Goal: Information Seeking & Learning: Check status

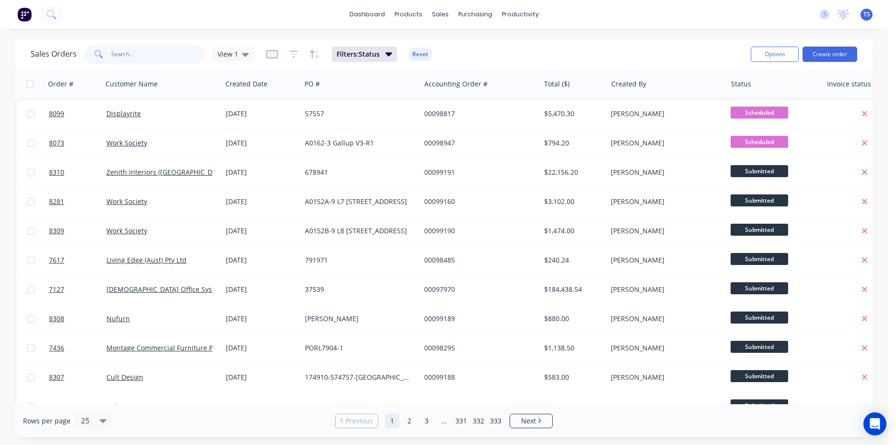
click at [141, 60] on input "text" at bounding box center [158, 54] width 94 height 19
click at [159, 64] on div "Sales Orders View 1 Filters: Status Reset" at bounding box center [387, 54] width 713 height 24
click at [159, 63] on input "text" at bounding box center [158, 54] width 94 height 19
click at [495, 49] on div "Sales Orders View 1 Filters: Status Reset" at bounding box center [387, 54] width 713 height 24
click at [127, 60] on input "text" at bounding box center [158, 54] width 94 height 19
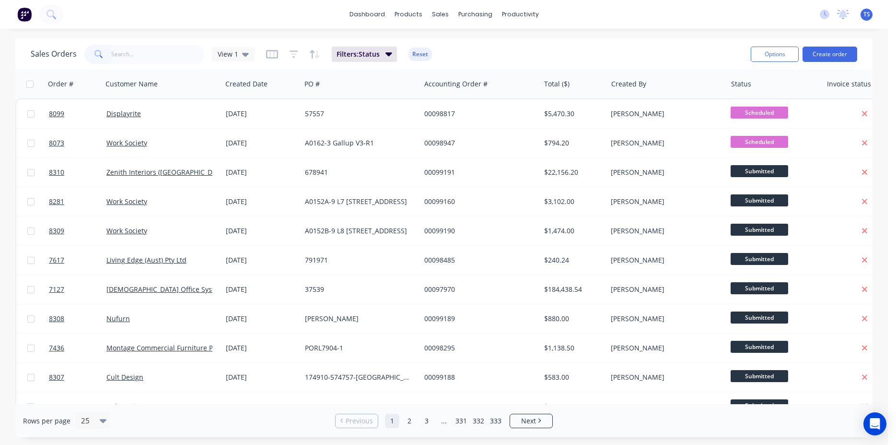
click at [199, 38] on div "Sales Orders View 1 Filters: Status Reset Options Create order" at bounding box center [444, 53] width 858 height 31
click at [167, 52] on input "text" at bounding box center [158, 54] width 94 height 19
click at [140, 55] on input "text" at bounding box center [158, 54] width 94 height 19
click at [167, 54] on input "text" at bounding box center [158, 54] width 94 height 19
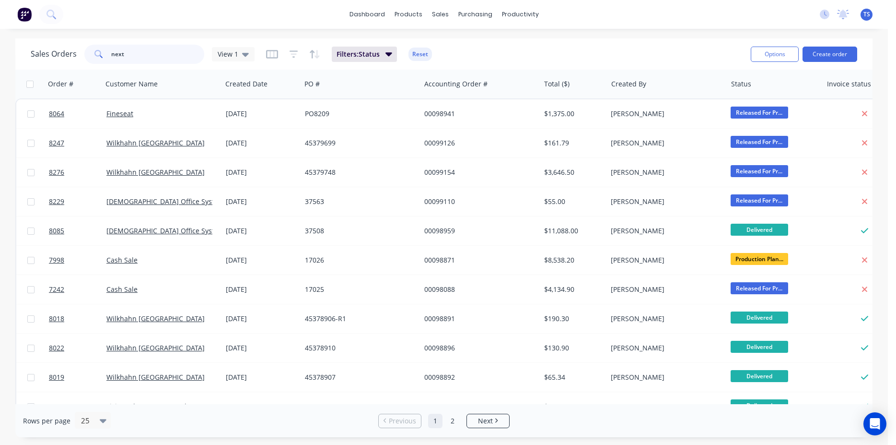
click at [156, 58] on input "next" at bounding box center [158, 54] width 94 height 19
type input "next"
click at [676, 51] on div "Sales Orders next View 1 Filters: Status Reset" at bounding box center [387, 54] width 713 height 24
click at [140, 53] on input "next" at bounding box center [158, 54] width 94 height 19
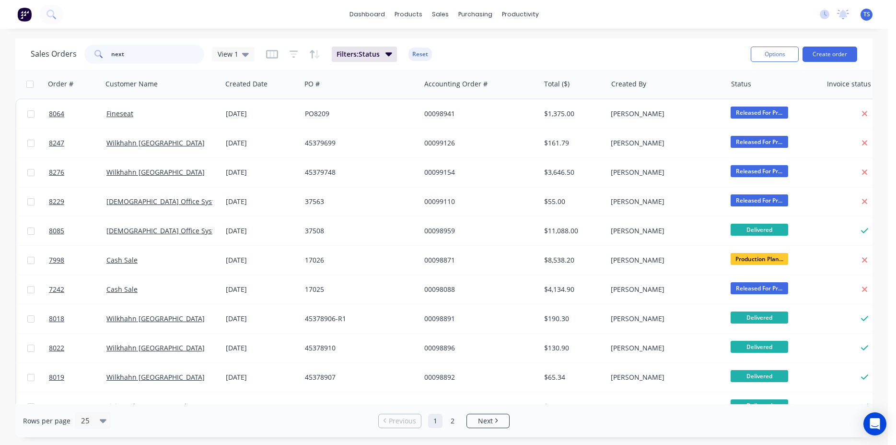
click at [140, 53] on input "next" at bounding box center [158, 54] width 94 height 19
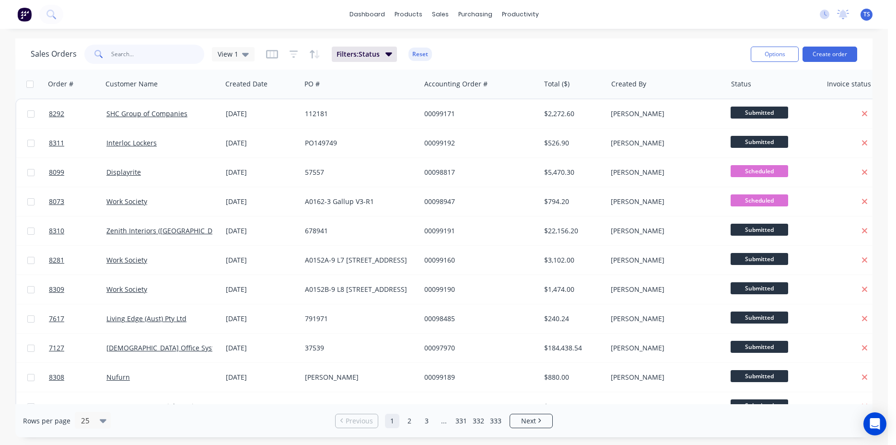
click at [130, 60] on input "text" at bounding box center [158, 54] width 94 height 19
click at [135, 34] on div "dashboard products sales purchasing productivity dashboard products Product Cat…" at bounding box center [444, 222] width 888 height 445
click at [537, 60] on div "Sales Orders View 1 Filters: Status Reset" at bounding box center [387, 54] width 713 height 24
click at [127, 63] on input "text" at bounding box center [158, 54] width 94 height 19
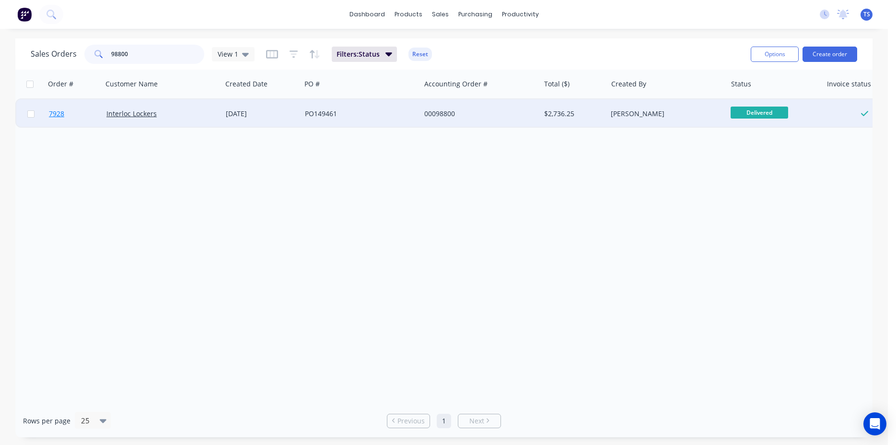
type input "98800"
click at [62, 115] on span "7928" at bounding box center [56, 114] width 15 height 10
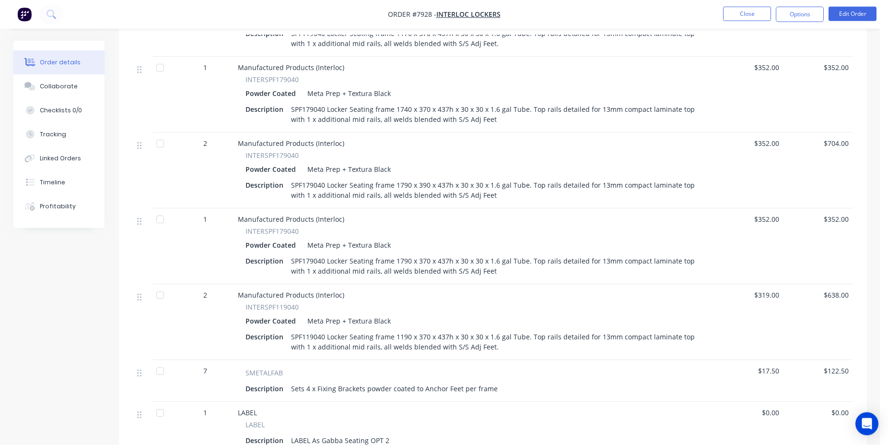
scroll to position [440, 0]
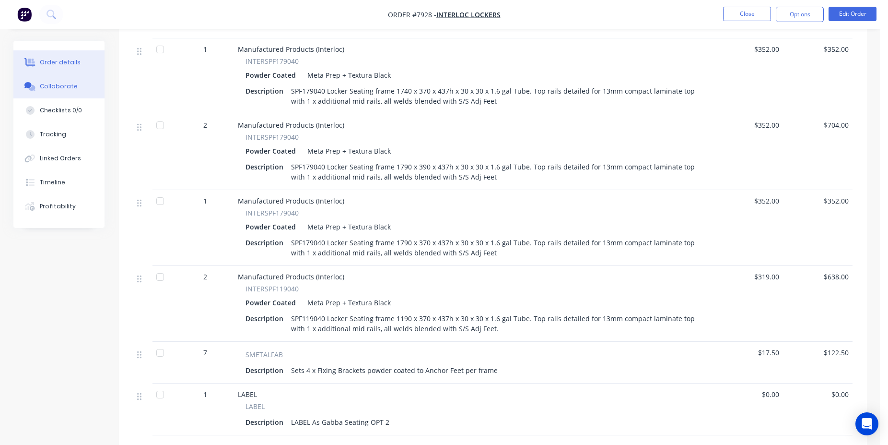
click at [82, 91] on button "Collaborate" at bounding box center [58, 86] width 91 height 24
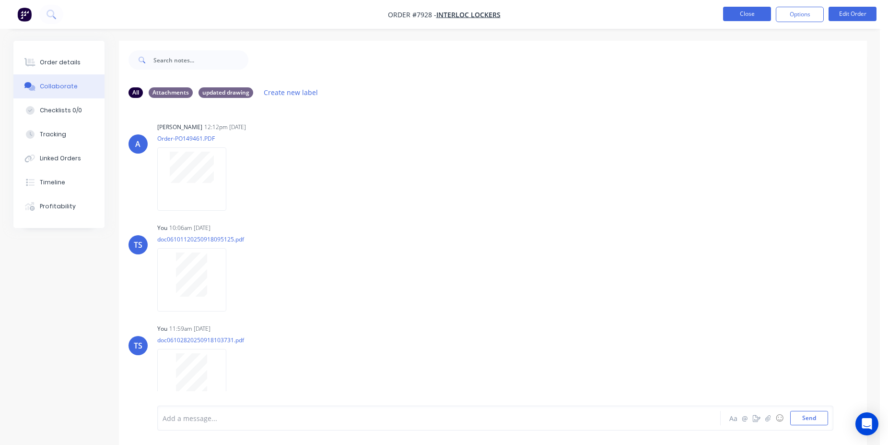
click at [734, 11] on button "Close" at bounding box center [747, 14] width 48 height 14
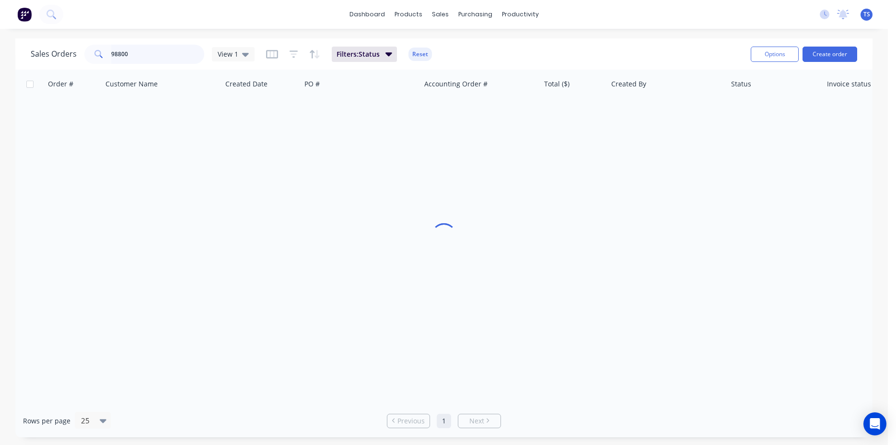
click at [138, 60] on input "98800" at bounding box center [158, 54] width 94 height 19
click at [140, 52] on input "98800" at bounding box center [158, 54] width 94 height 19
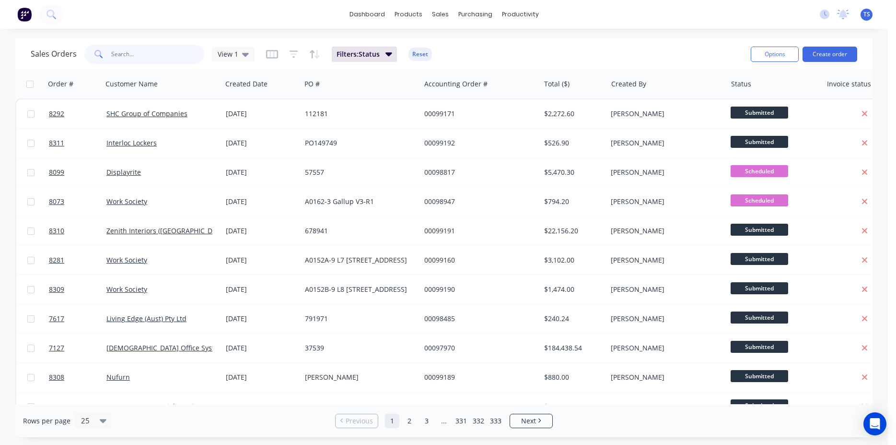
click at [145, 58] on input "text" at bounding box center [158, 54] width 94 height 19
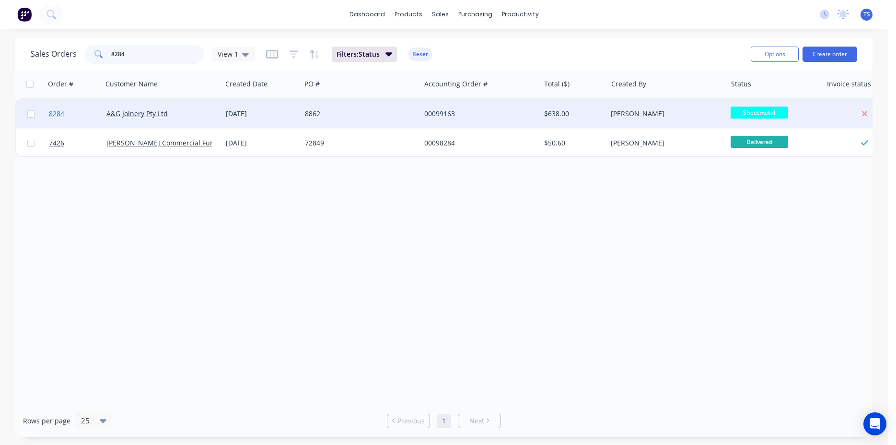
type input "8284"
click at [67, 120] on link "8284" at bounding box center [78, 113] width 58 height 29
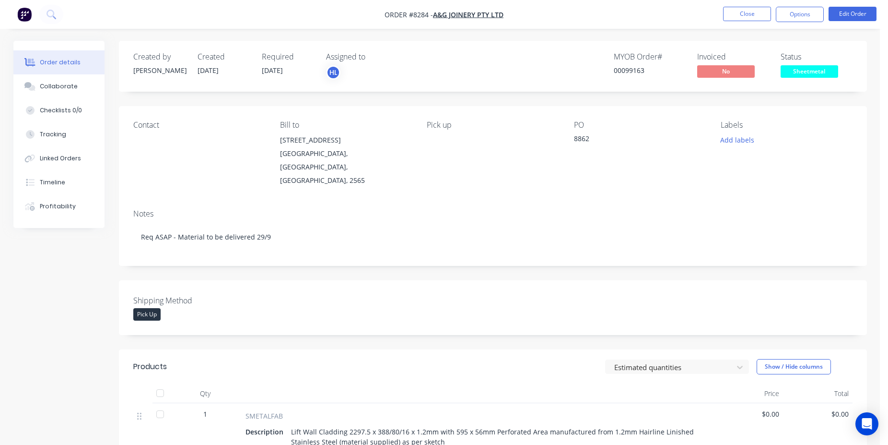
click at [619, 72] on div "00099163" at bounding box center [650, 70] width 72 height 10
copy div "00099163"
click at [755, 14] on button "Close" at bounding box center [747, 14] width 48 height 14
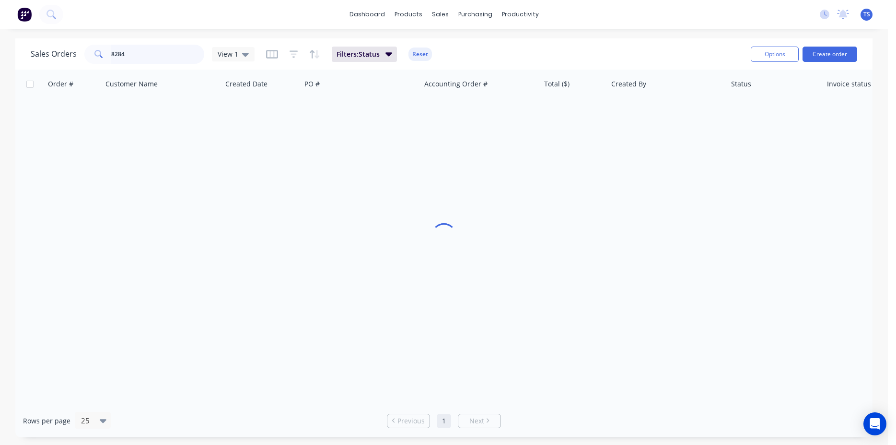
click at [146, 61] on input "8284" at bounding box center [158, 54] width 94 height 19
click at [159, 51] on input "132498" at bounding box center [158, 54] width 94 height 19
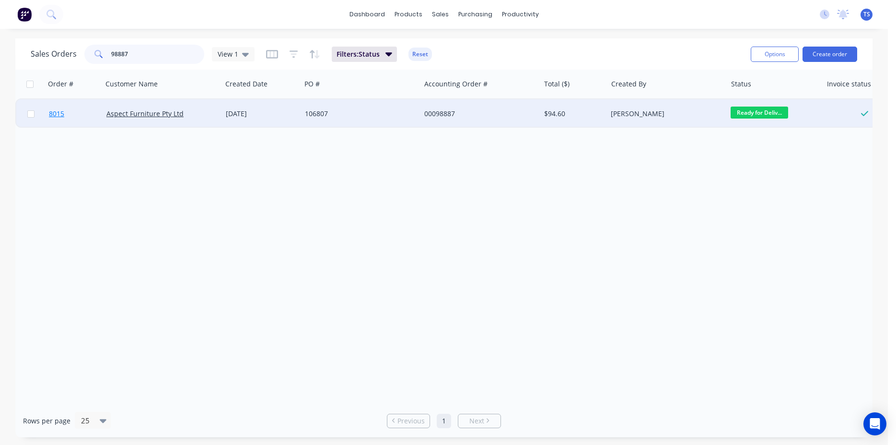
type input "98887"
click at [81, 124] on link "8015" at bounding box center [78, 113] width 58 height 29
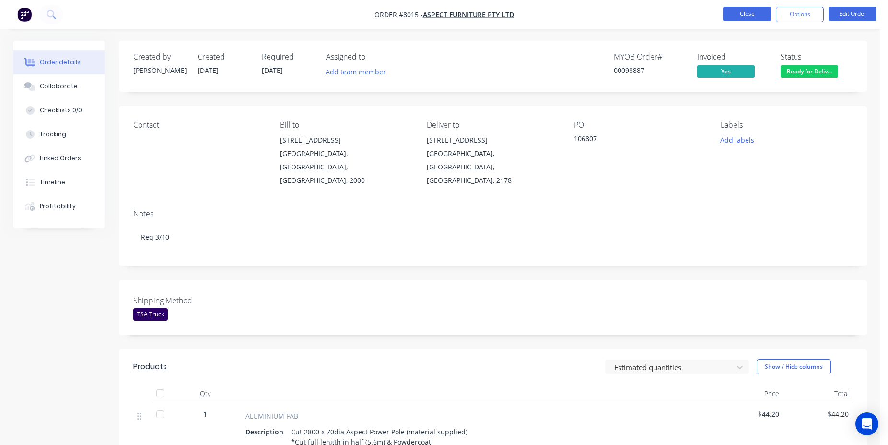
click at [759, 12] on button "Close" at bounding box center [747, 14] width 48 height 14
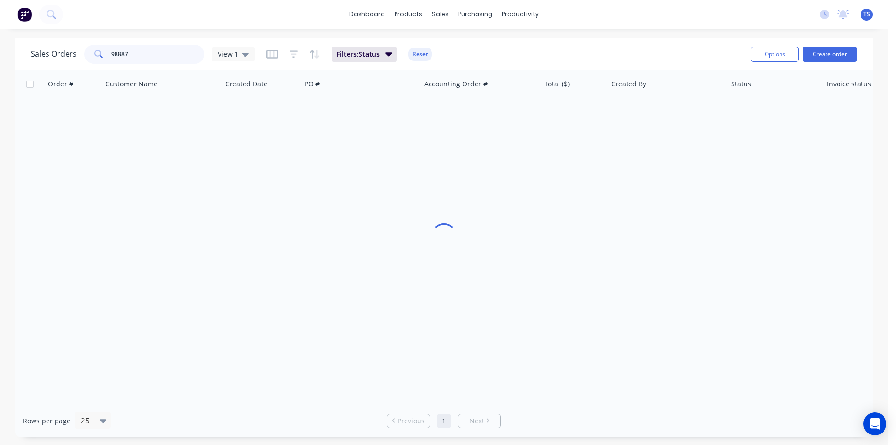
click at [163, 60] on input "98887" at bounding box center [158, 54] width 94 height 19
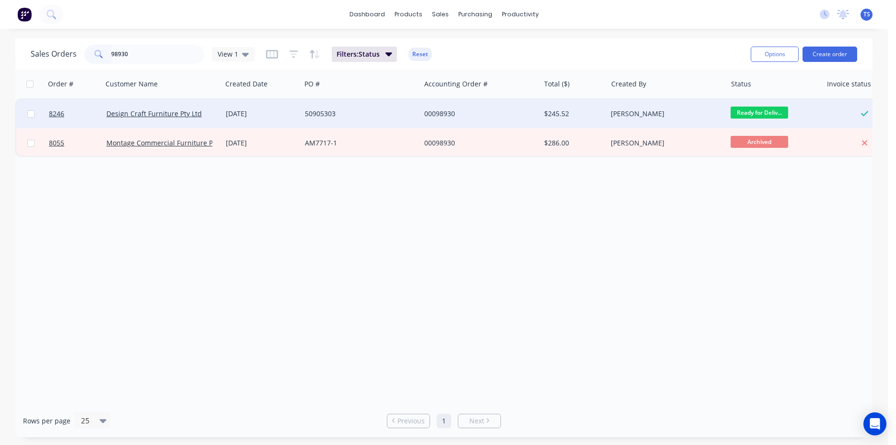
click at [745, 108] on span "Ready for Deliv..." at bounding box center [760, 112] width 58 height 12
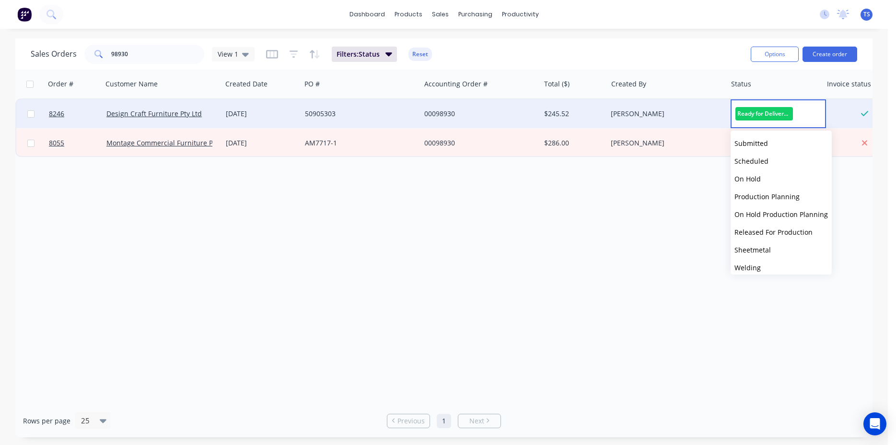
scroll to position [105, 0]
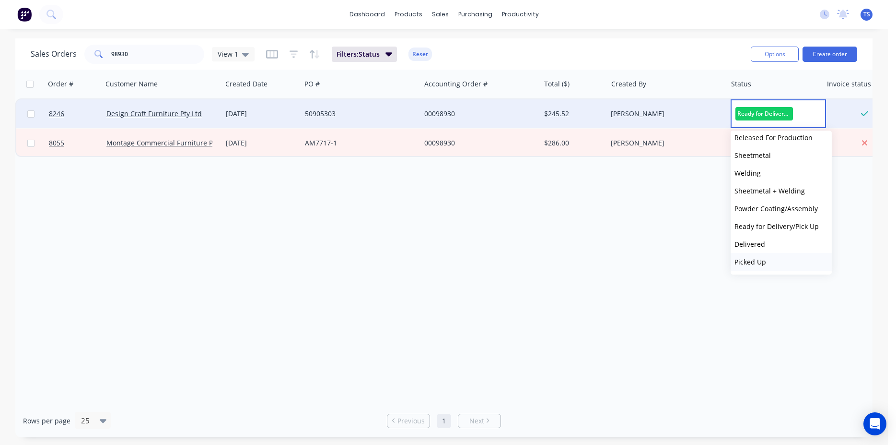
click at [780, 255] on button "Picked Up" at bounding box center [781, 262] width 101 height 18
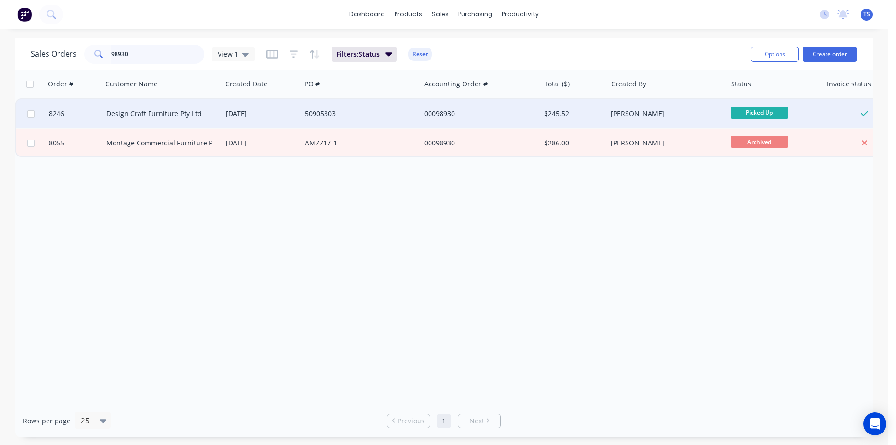
click at [132, 58] on input "98930" at bounding box center [158, 54] width 94 height 19
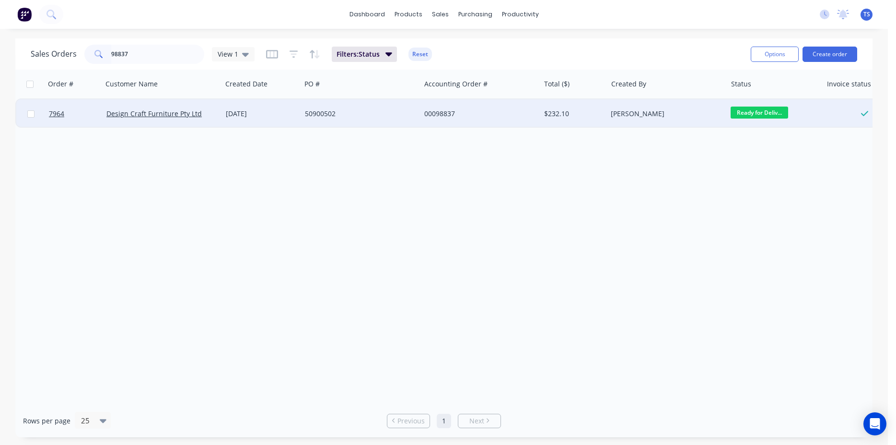
click at [760, 112] on span "Ready for Deliv..." at bounding box center [760, 112] width 58 height 12
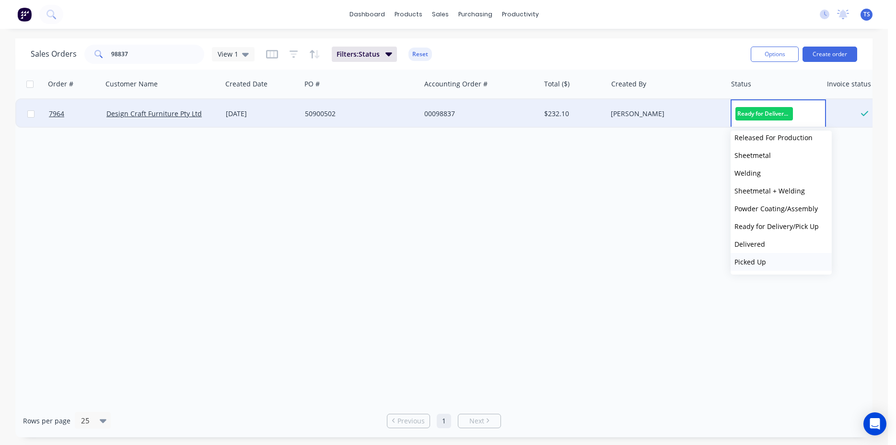
click at [773, 256] on button "Picked Up" at bounding box center [781, 262] width 101 height 18
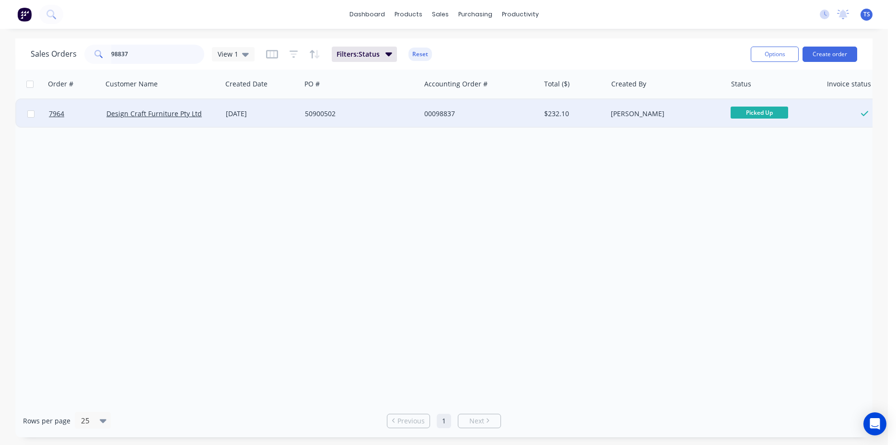
click at [174, 63] on input "98837" at bounding box center [158, 54] width 94 height 19
click at [770, 115] on span "Ready for Deliv..." at bounding box center [760, 112] width 58 height 12
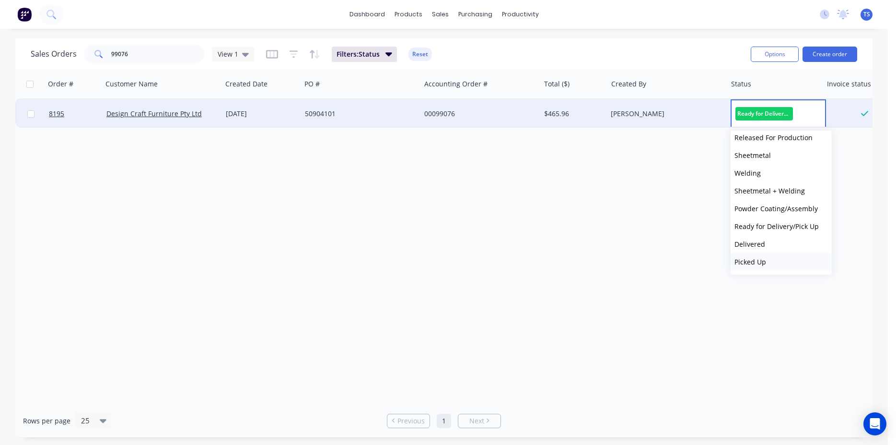
click at [795, 267] on button "Picked Up" at bounding box center [781, 262] width 101 height 18
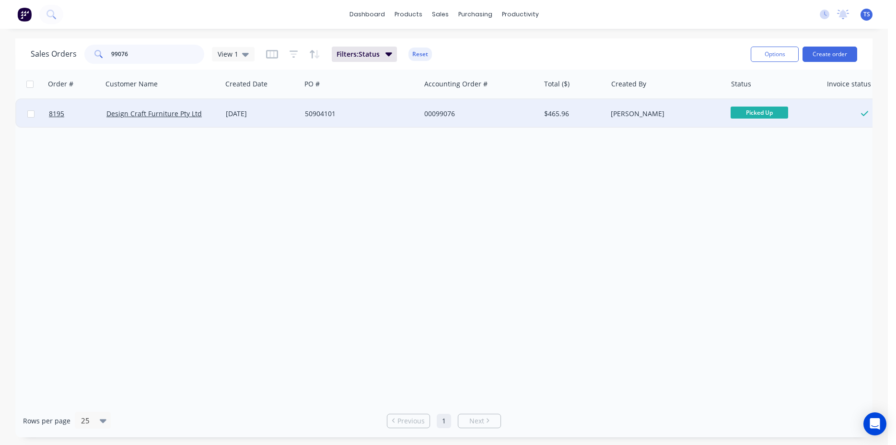
click at [192, 59] on input "99076" at bounding box center [158, 54] width 94 height 19
click at [768, 115] on span "Ready for Deliv..." at bounding box center [760, 112] width 58 height 12
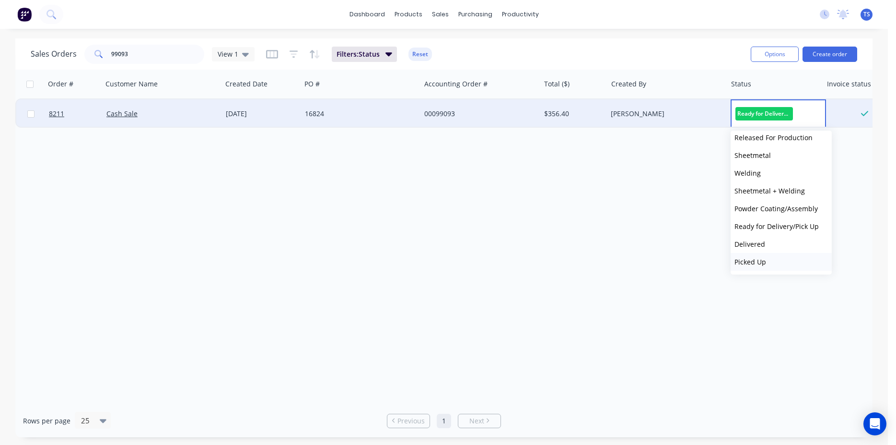
click at [775, 262] on button "Picked Up" at bounding box center [781, 262] width 101 height 18
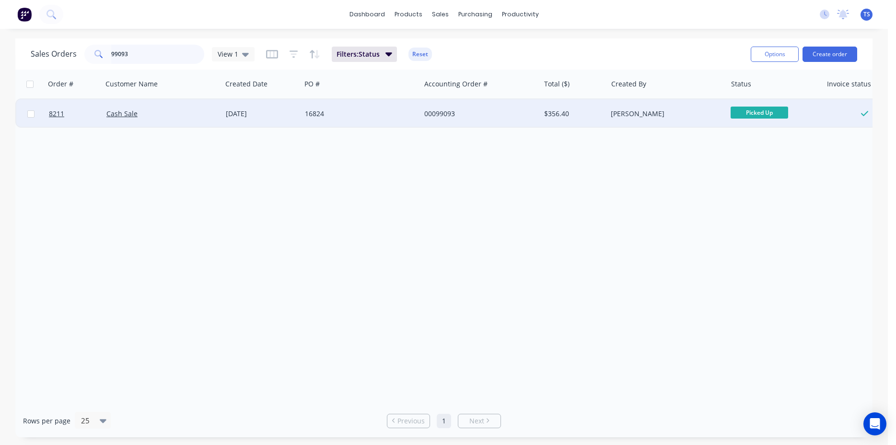
click at [151, 53] on input "99093" at bounding box center [158, 54] width 94 height 19
click at [761, 112] on span "Ready for Deliv..." at bounding box center [760, 112] width 58 height 12
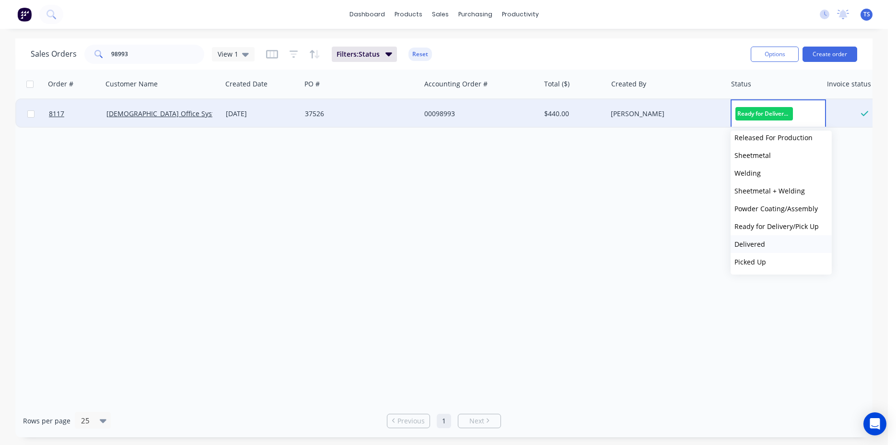
click at [780, 239] on button "Delivered" at bounding box center [781, 244] width 101 height 18
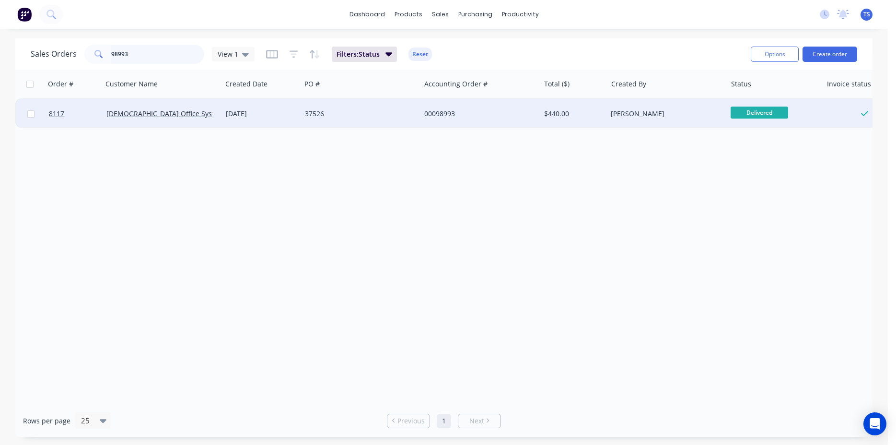
click at [167, 60] on input "98993" at bounding box center [158, 54] width 94 height 19
click at [766, 116] on span "Ready for Deliv..." at bounding box center [760, 112] width 58 height 12
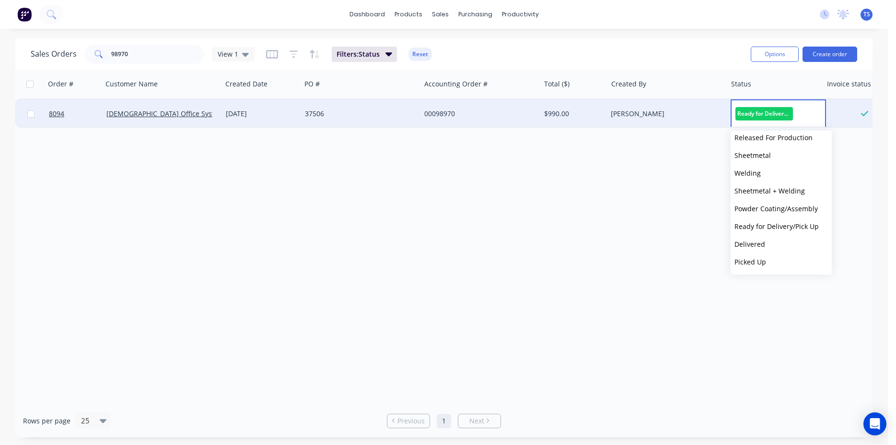
drag, startPoint x: 793, startPoint y: 245, endPoint x: 773, endPoint y: 239, distance: 21.5
click at [792, 245] on button "Delivered" at bounding box center [781, 244] width 101 height 18
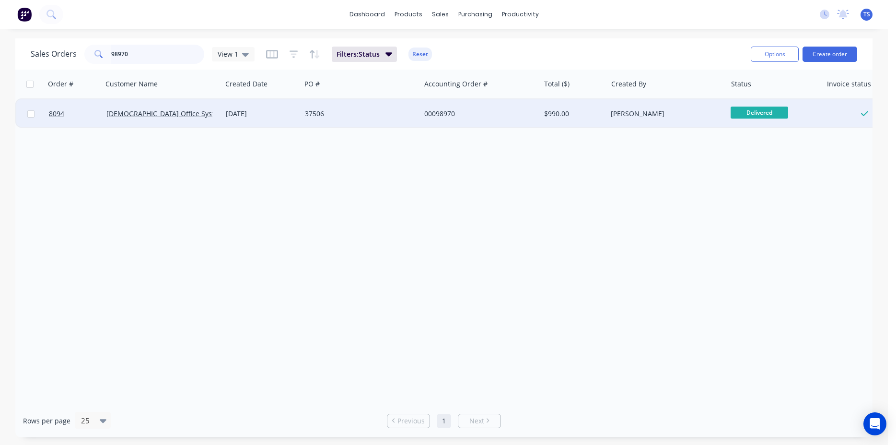
click at [159, 59] on input "98970" at bounding box center [158, 54] width 94 height 19
click at [164, 53] on input "98970" at bounding box center [158, 54] width 94 height 19
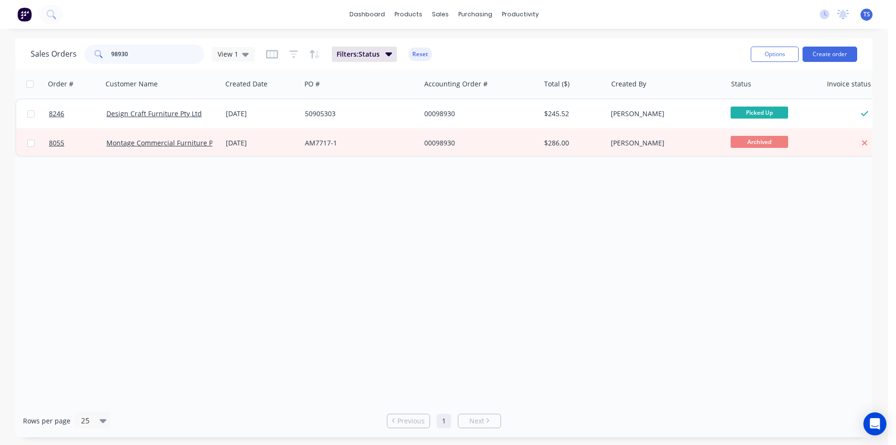
click at [163, 54] on input "98930" at bounding box center [158, 54] width 94 height 19
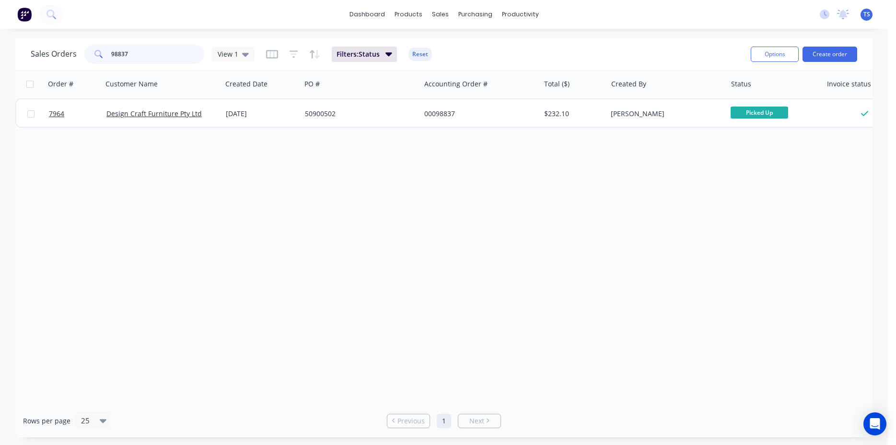
type input "98837"
click at [75, 121] on link "7964" at bounding box center [78, 113] width 58 height 29
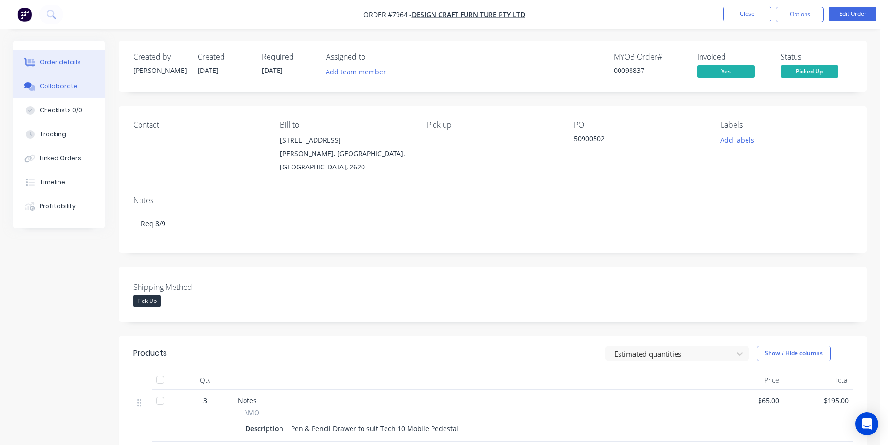
click at [94, 88] on button "Collaborate" at bounding box center [58, 86] width 91 height 24
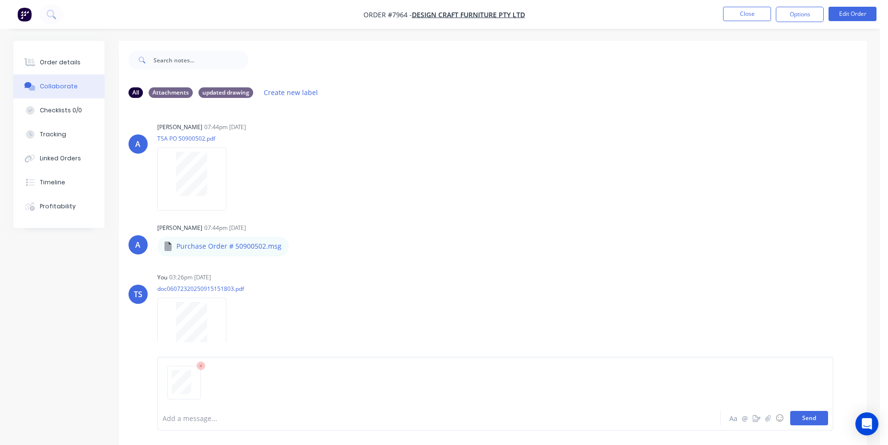
click at [813, 420] on button "Send" at bounding box center [809, 418] width 38 height 14
click at [755, 20] on button "Close" at bounding box center [747, 14] width 48 height 14
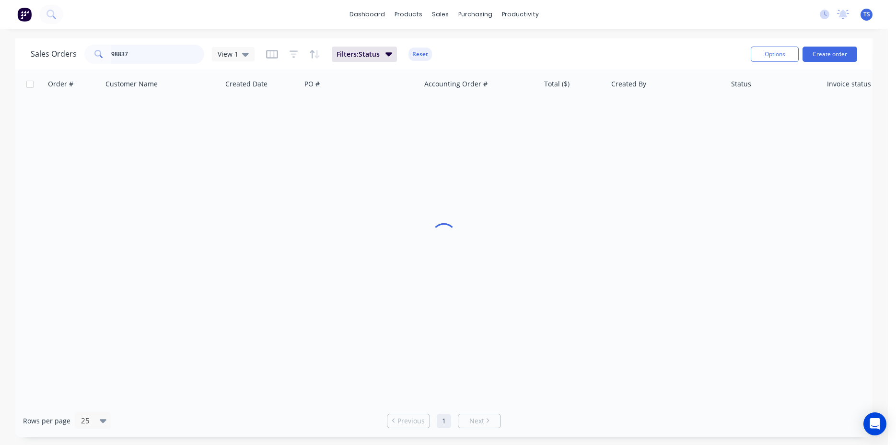
click at [160, 57] on input "98837" at bounding box center [158, 54] width 94 height 19
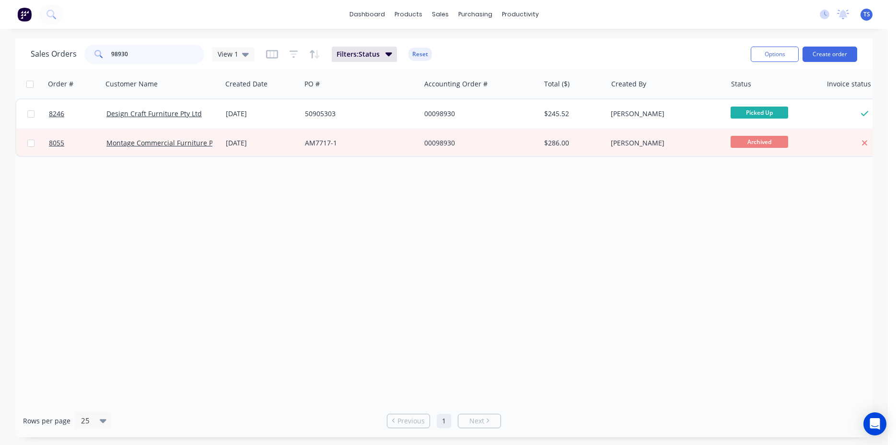
type input "98930"
click at [66, 122] on link "8246" at bounding box center [78, 113] width 58 height 29
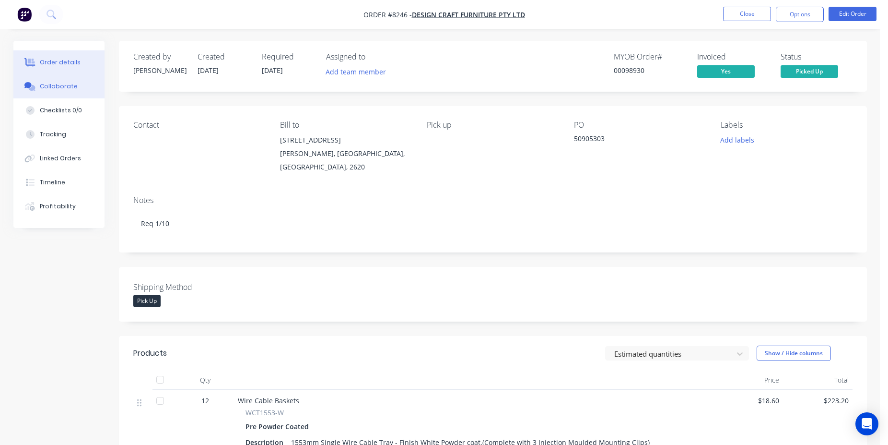
click at [68, 85] on div "Collaborate" at bounding box center [59, 86] width 38 height 9
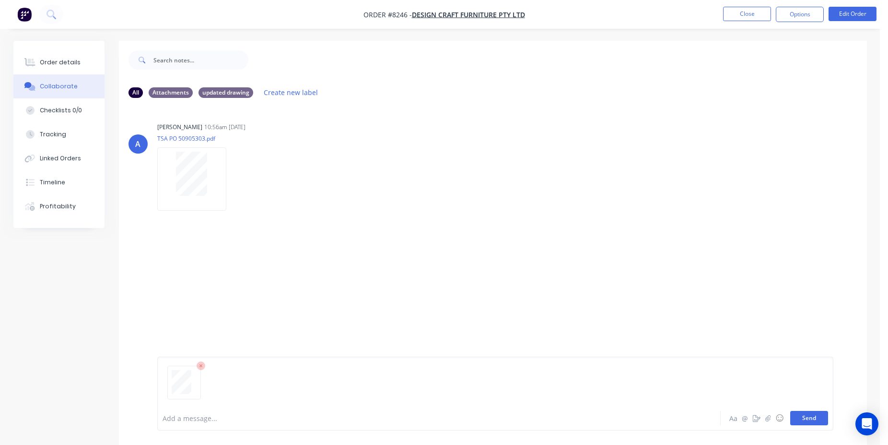
click at [818, 424] on button "Send" at bounding box center [809, 418] width 38 height 14
click at [744, 12] on button "Close" at bounding box center [747, 14] width 48 height 14
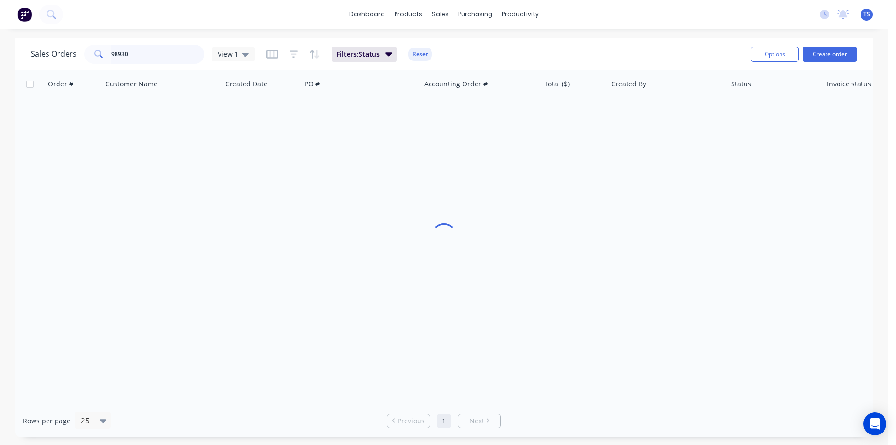
click at [140, 52] on input "98930" at bounding box center [158, 54] width 94 height 19
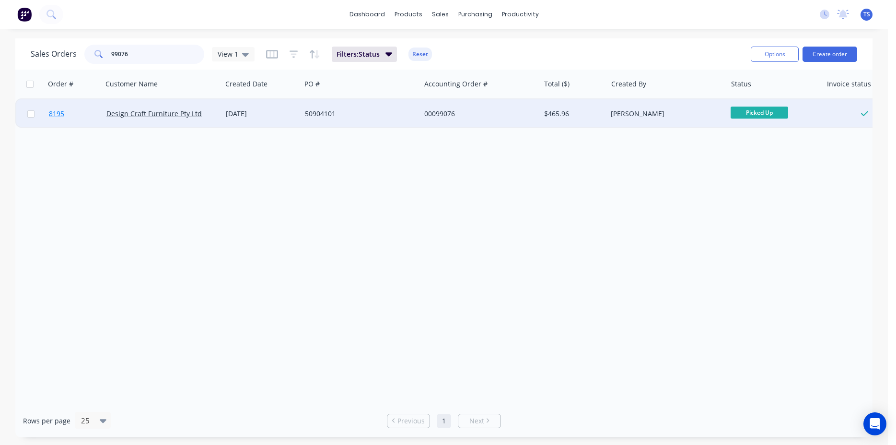
type input "99076"
click at [57, 115] on span "8195" at bounding box center [56, 114] width 15 height 10
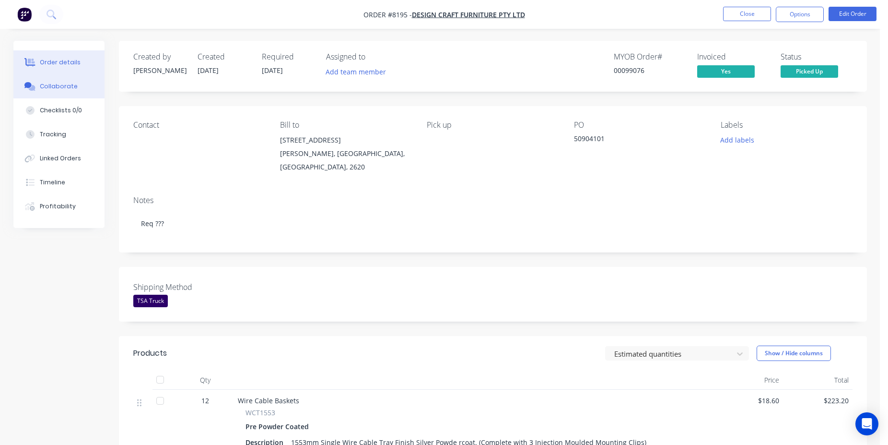
click at [38, 81] on button "Collaborate" at bounding box center [58, 86] width 91 height 24
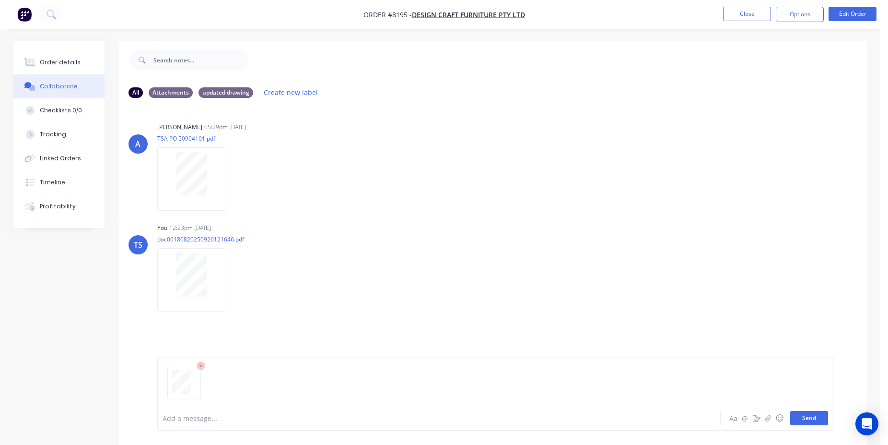
click at [816, 420] on button "Send" at bounding box center [809, 418] width 38 height 14
click at [756, 19] on button "Close" at bounding box center [747, 14] width 48 height 14
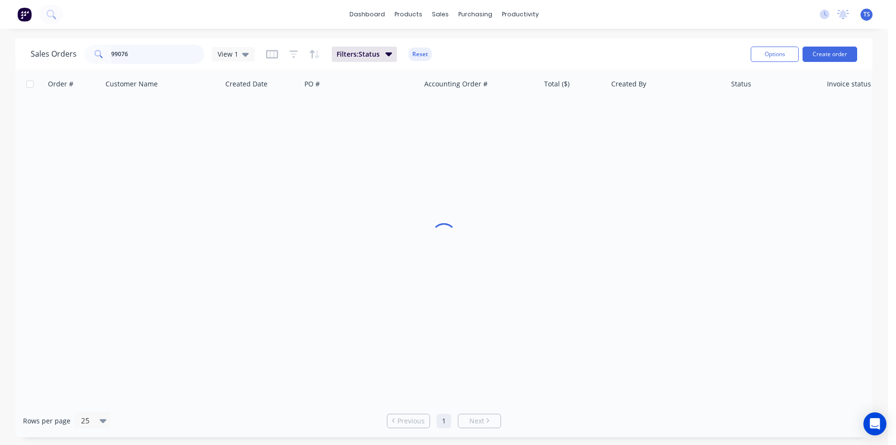
click at [141, 55] on input "99076" at bounding box center [158, 54] width 94 height 19
click at [172, 54] on input "99093" at bounding box center [158, 54] width 94 height 19
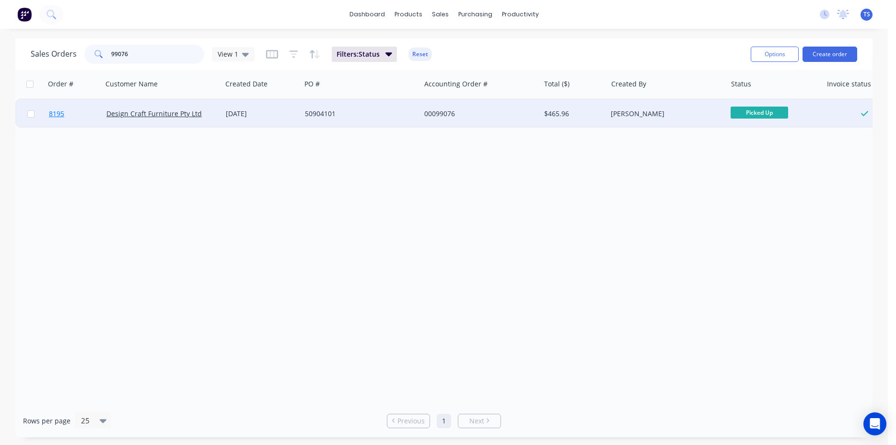
type input "99076"
click at [73, 118] on link "8195" at bounding box center [78, 113] width 58 height 29
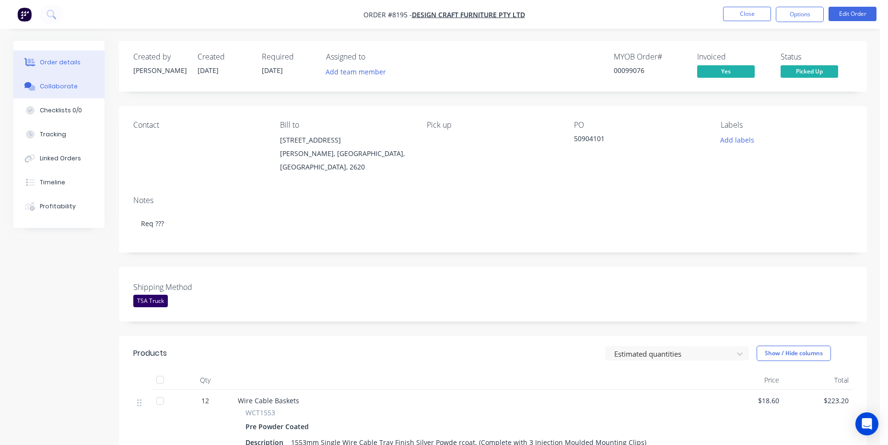
click at [57, 82] on div "Collaborate" at bounding box center [59, 86] width 38 height 9
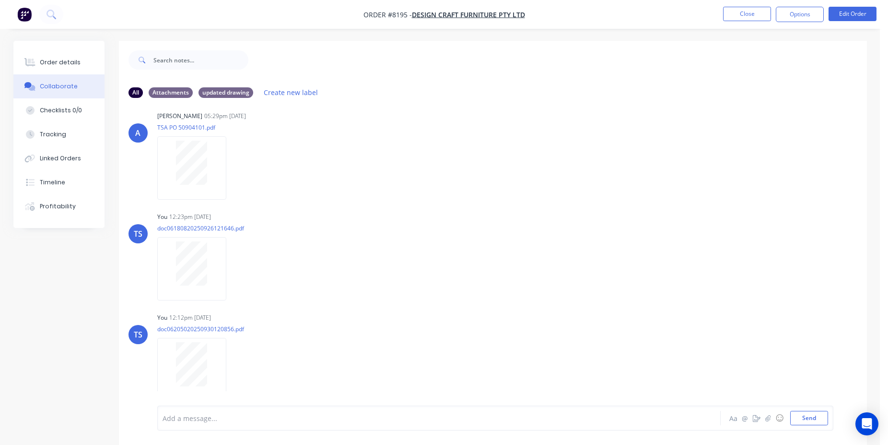
scroll to position [14, 0]
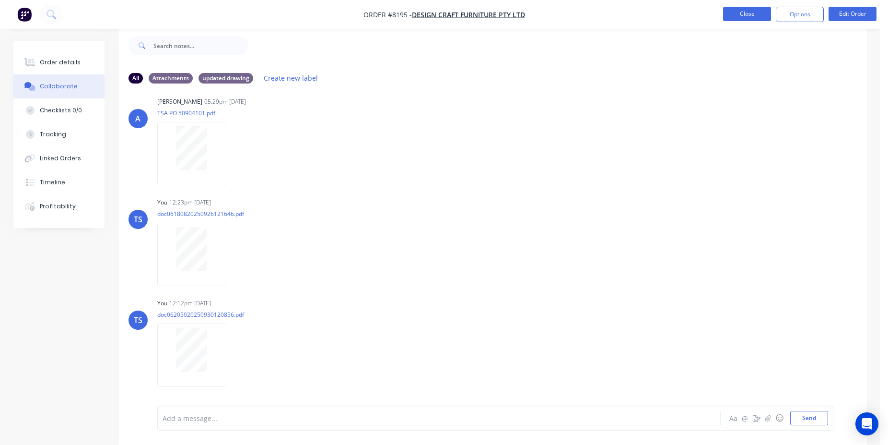
click at [745, 18] on button "Close" at bounding box center [747, 14] width 48 height 14
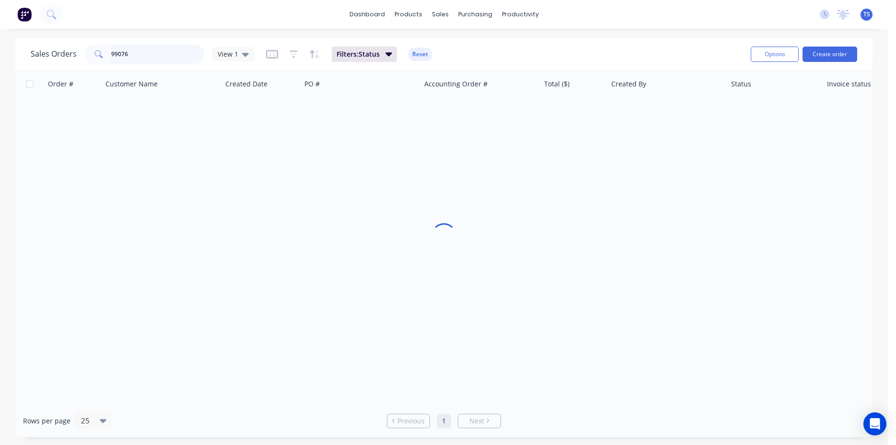
click at [143, 63] on input "99076" at bounding box center [158, 54] width 94 height 19
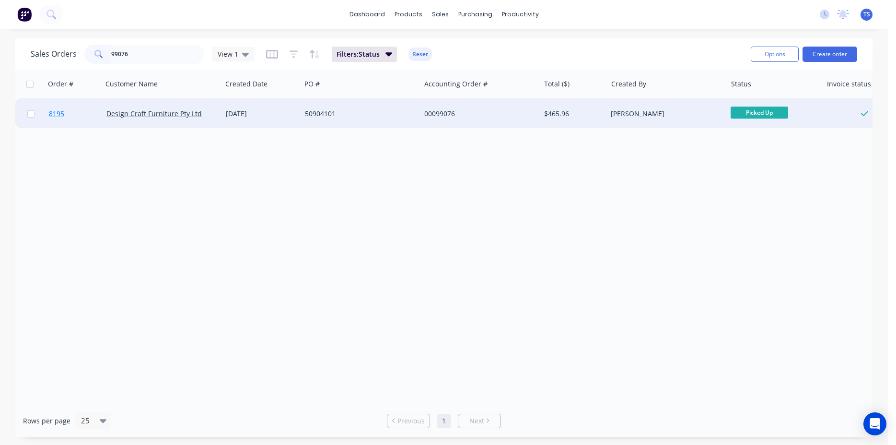
click at [88, 114] on link "8195" at bounding box center [78, 113] width 58 height 29
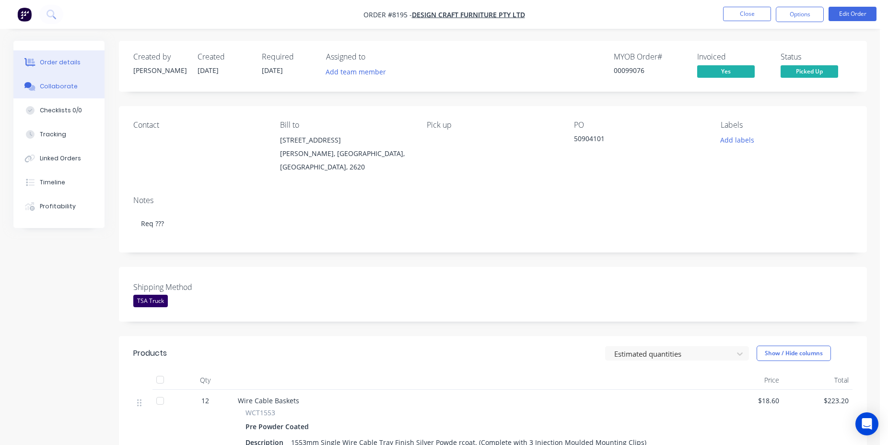
click at [91, 88] on button "Collaborate" at bounding box center [58, 86] width 91 height 24
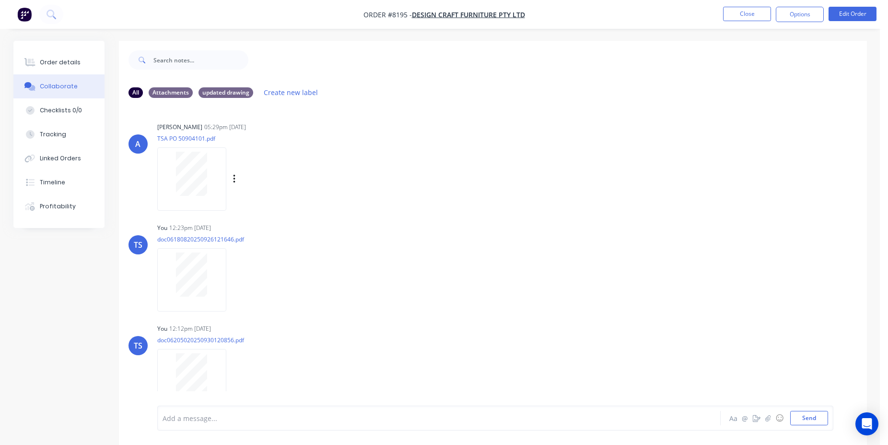
scroll to position [14, 0]
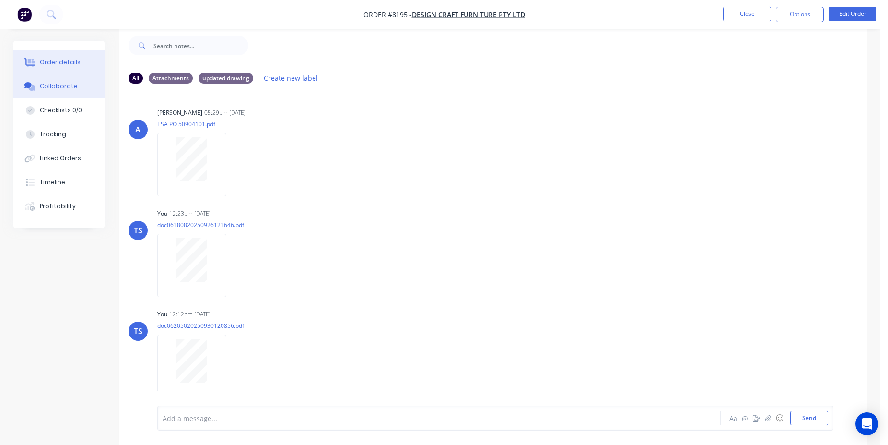
click at [49, 59] on div "Order details" at bounding box center [60, 62] width 41 height 9
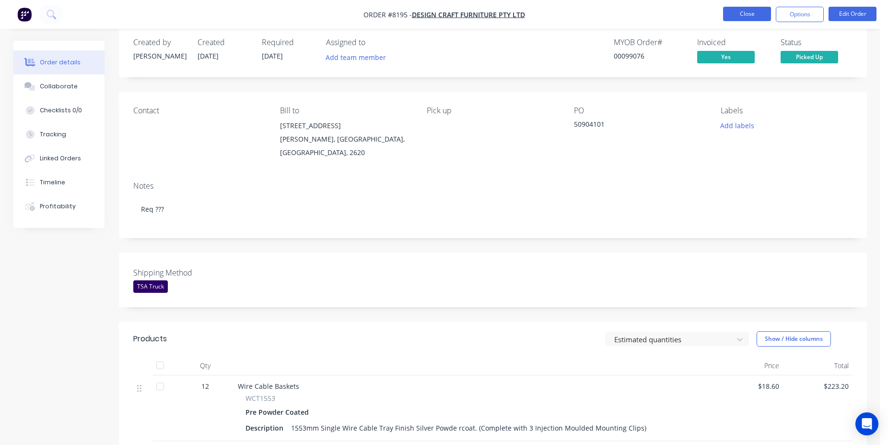
click at [754, 11] on button "Close" at bounding box center [747, 14] width 48 height 14
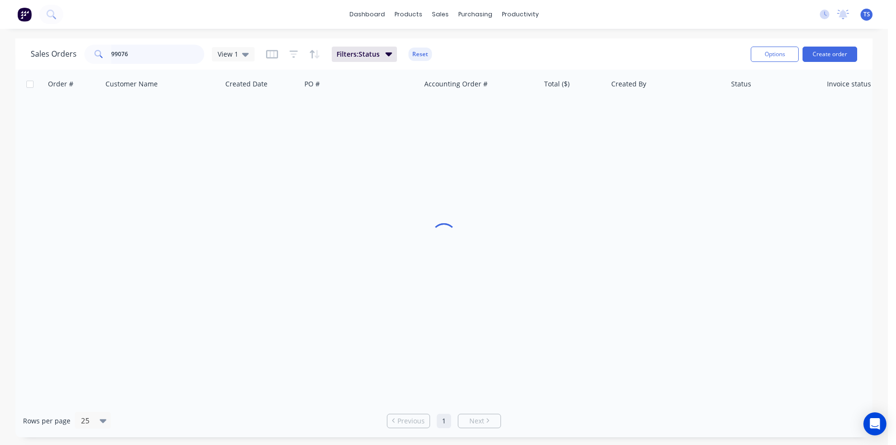
click at [165, 53] on input "99076" at bounding box center [158, 54] width 94 height 19
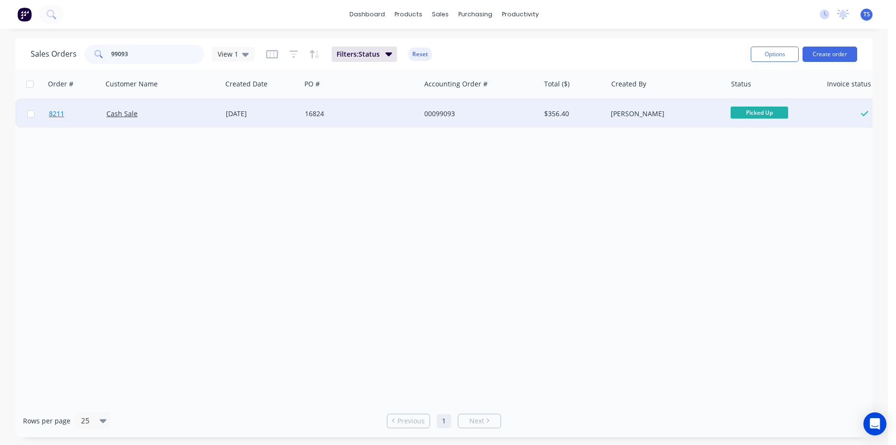
type input "99093"
click at [63, 114] on span "8211" at bounding box center [56, 114] width 15 height 10
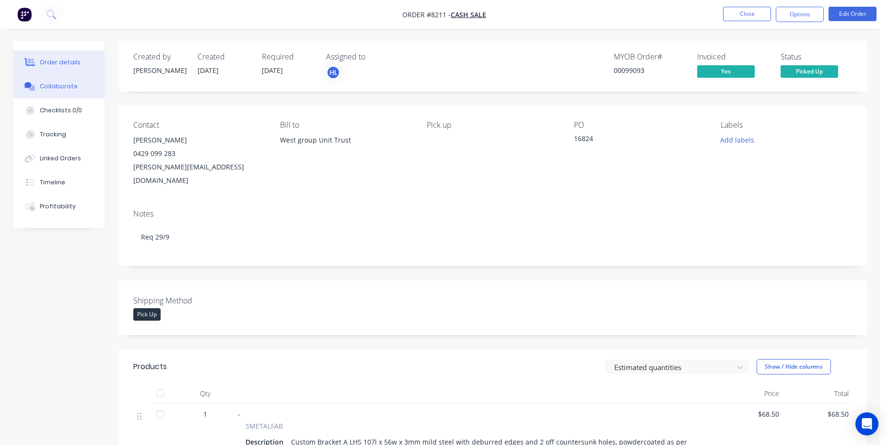
click at [51, 82] on div "Collaborate" at bounding box center [59, 86] width 38 height 9
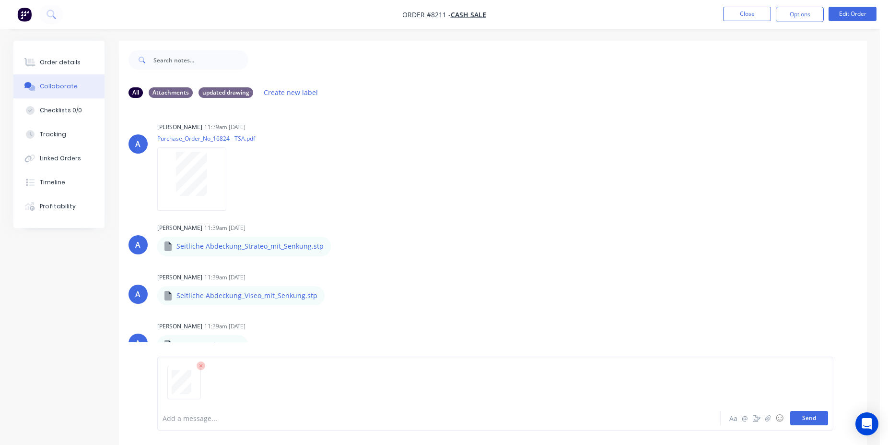
click at [805, 420] on button "Send" at bounding box center [809, 418] width 38 height 14
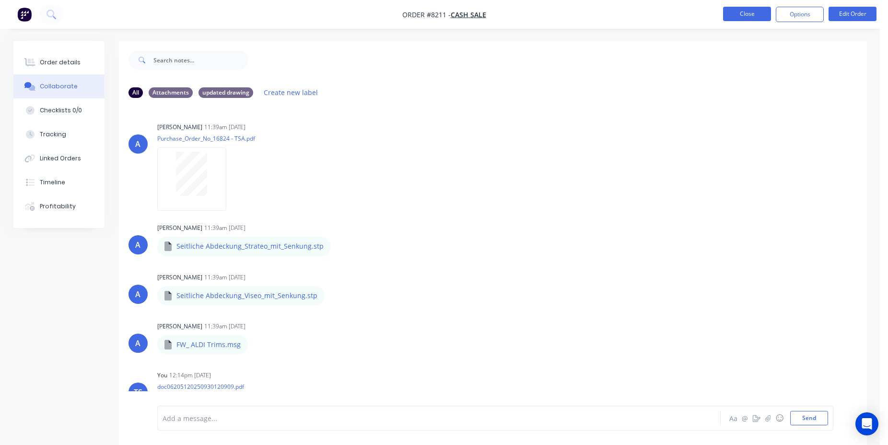
click at [761, 20] on button "Close" at bounding box center [747, 14] width 48 height 14
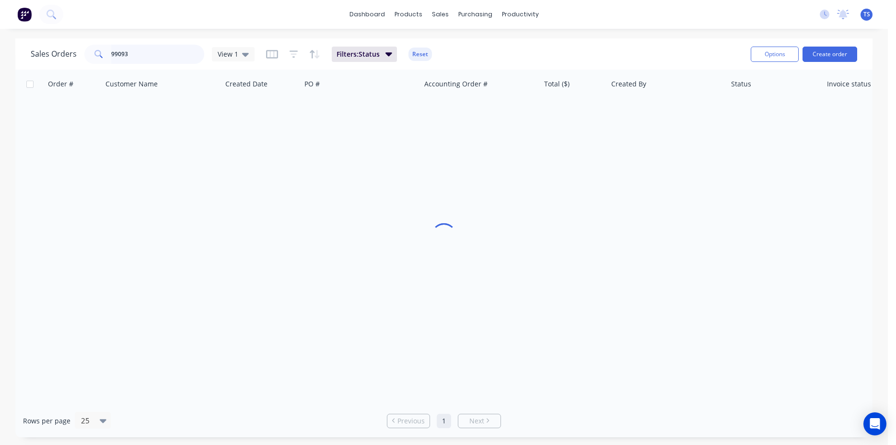
click at [171, 60] on input "99093" at bounding box center [158, 54] width 94 height 19
type input "98970"
click at [59, 121] on link "8094" at bounding box center [78, 113] width 58 height 29
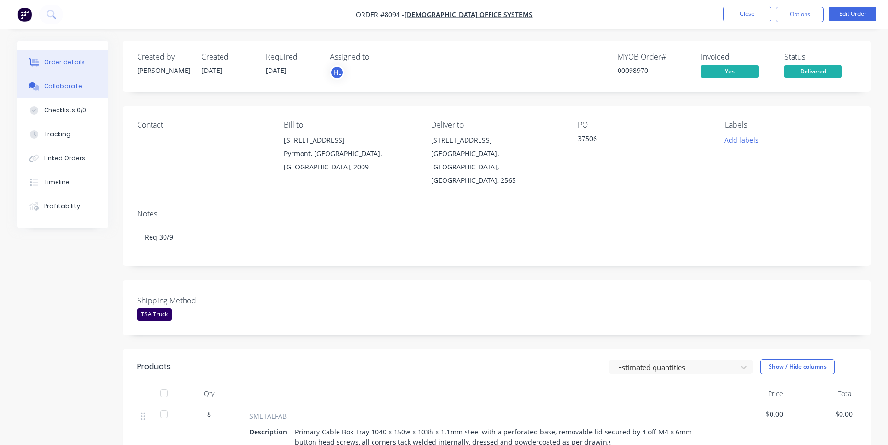
click at [59, 89] on div "Collaborate" at bounding box center [63, 86] width 38 height 9
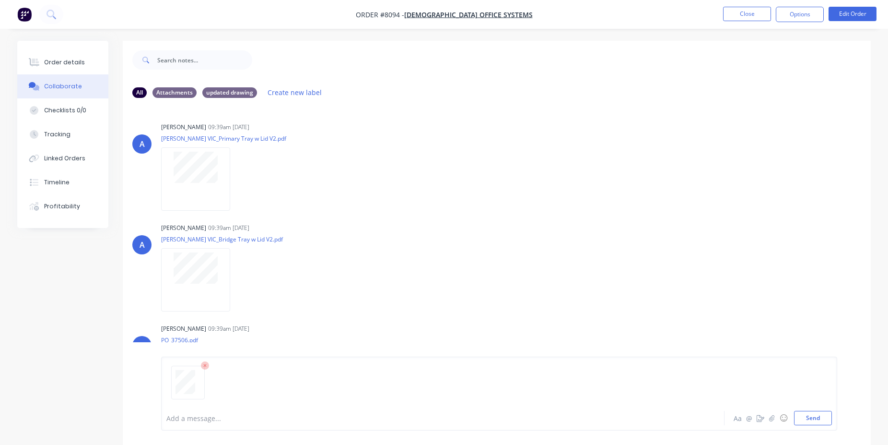
click at [821, 428] on div "Add a message... Aa @ ☺ Send" at bounding box center [499, 393] width 676 height 74
click at [821, 424] on button "Send" at bounding box center [813, 418] width 38 height 14
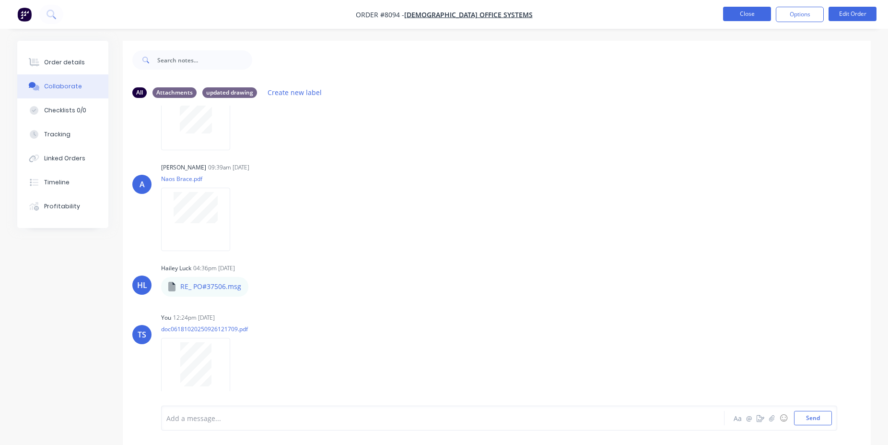
click at [762, 12] on button "Close" at bounding box center [747, 14] width 48 height 14
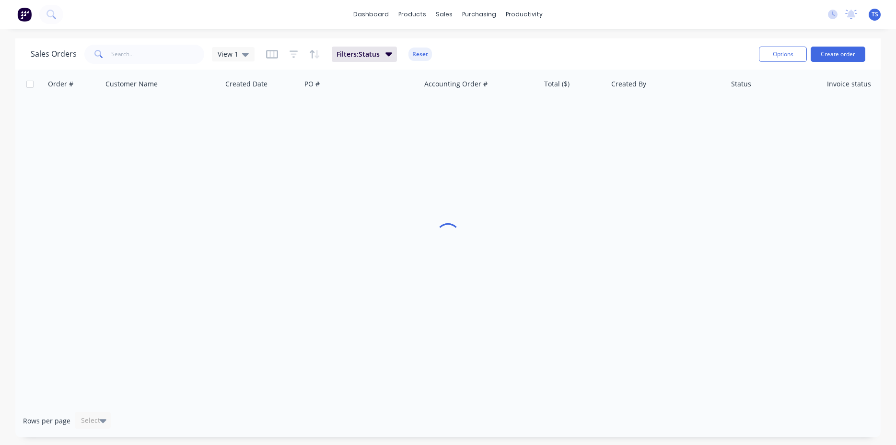
click at [143, 66] on div "Sales Orders View 1 Filters: Status Reset Options Create order" at bounding box center [448, 53] width 866 height 31
click at [142, 58] on input "text" at bounding box center [158, 54] width 94 height 19
type input "98993"
click at [59, 119] on link "8117" at bounding box center [78, 113] width 58 height 29
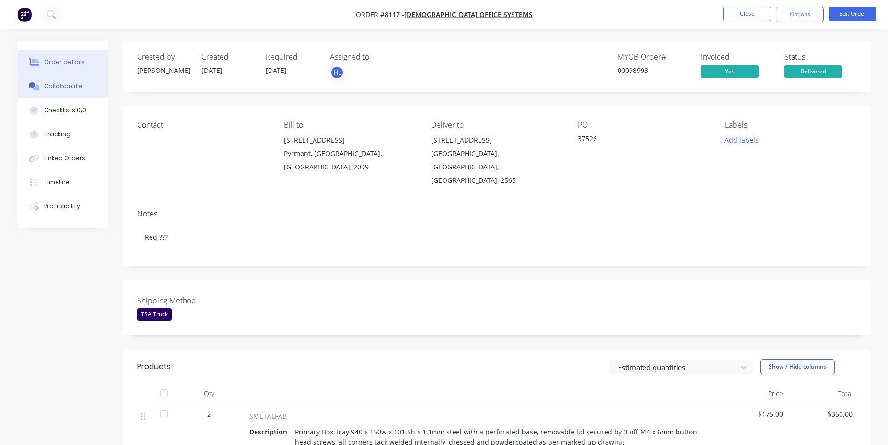
click at [62, 96] on button "Collaborate" at bounding box center [62, 86] width 91 height 24
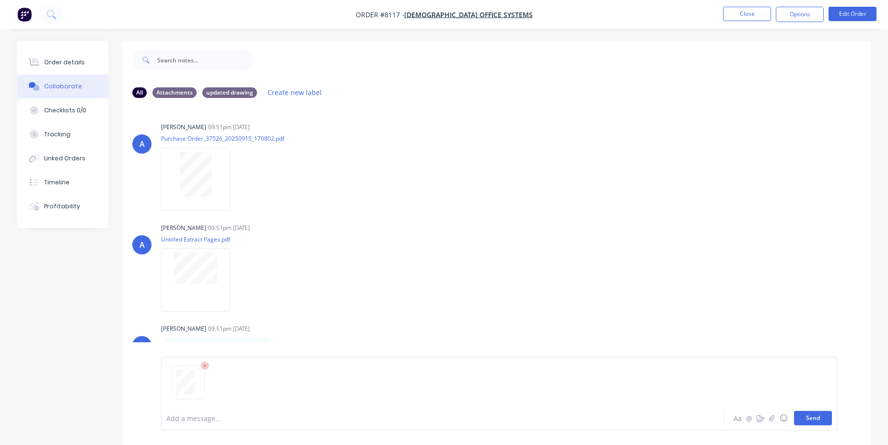
click at [813, 423] on button "Send" at bounding box center [813, 418] width 38 height 14
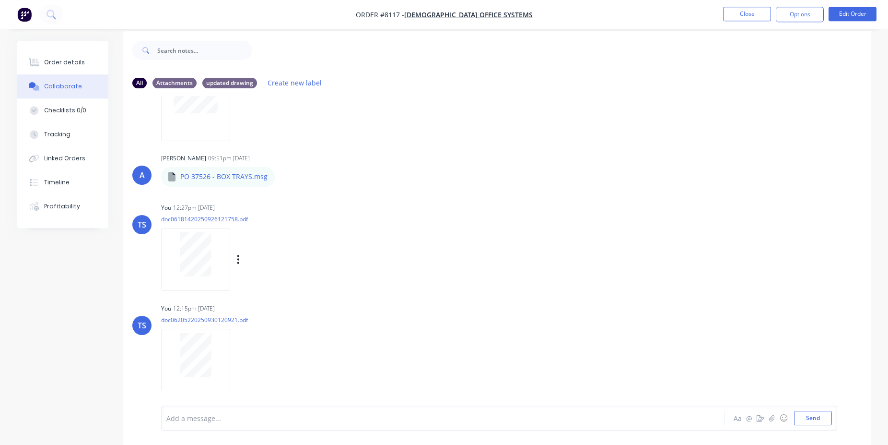
scroll to position [14, 0]
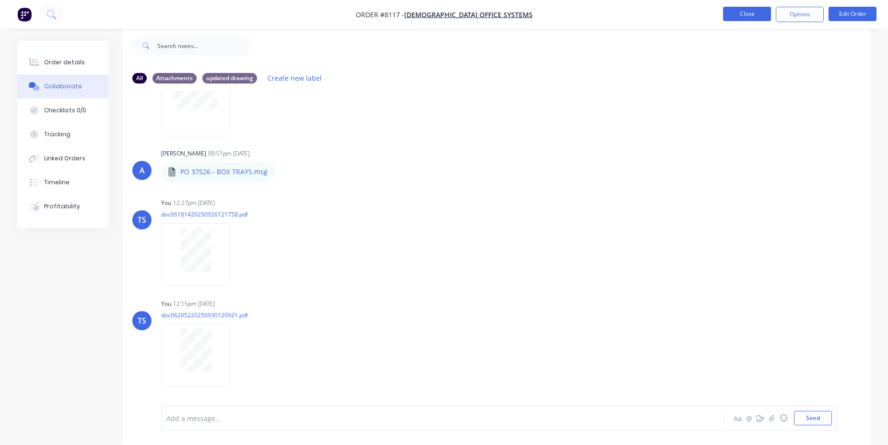
click at [739, 10] on button "Close" at bounding box center [747, 14] width 48 height 14
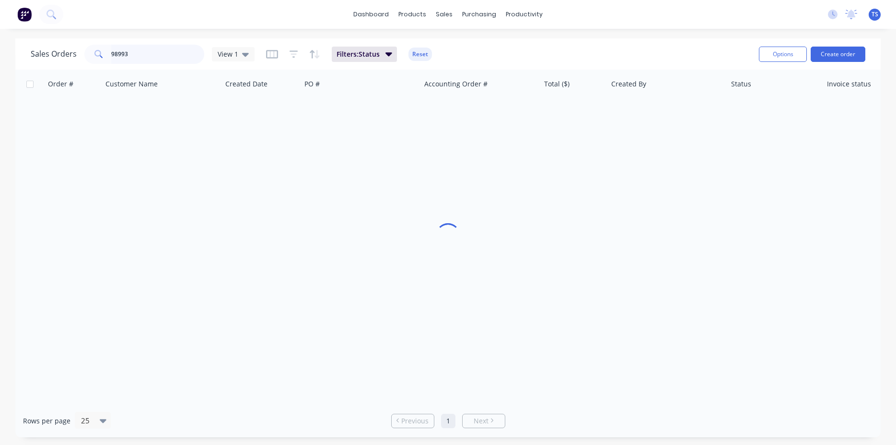
click at [131, 60] on input "98993" at bounding box center [158, 54] width 94 height 19
click at [132, 60] on input "98993" at bounding box center [158, 54] width 94 height 19
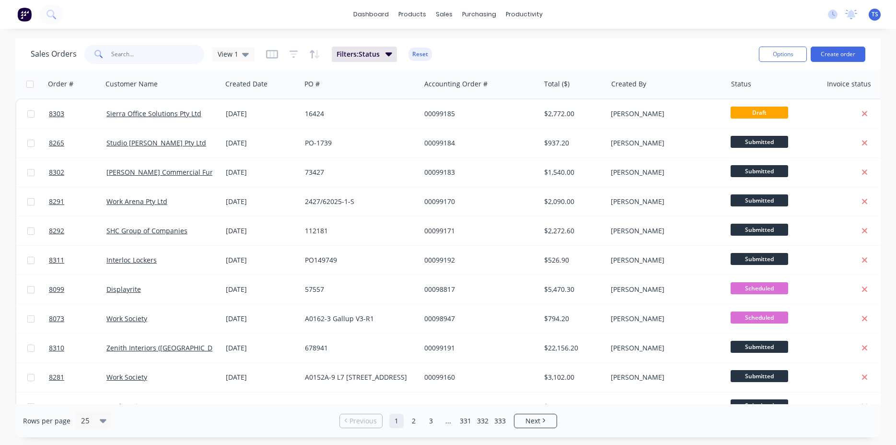
click at [157, 57] on input "text" at bounding box center [158, 54] width 94 height 19
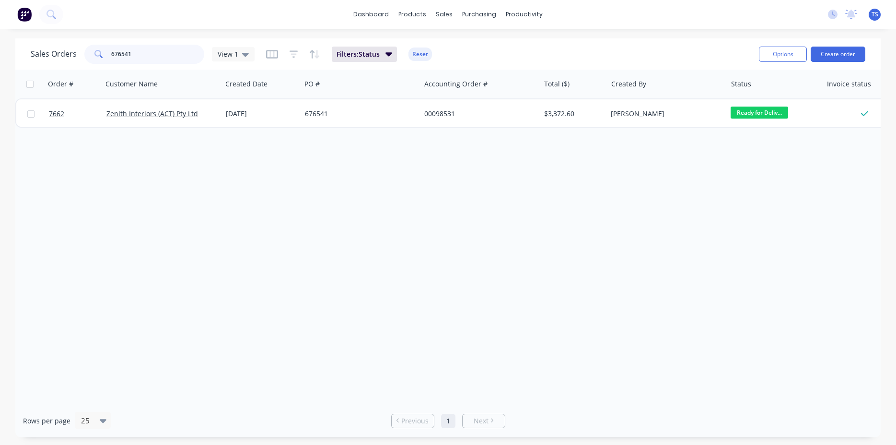
click at [156, 48] on input "676541" at bounding box center [158, 54] width 94 height 19
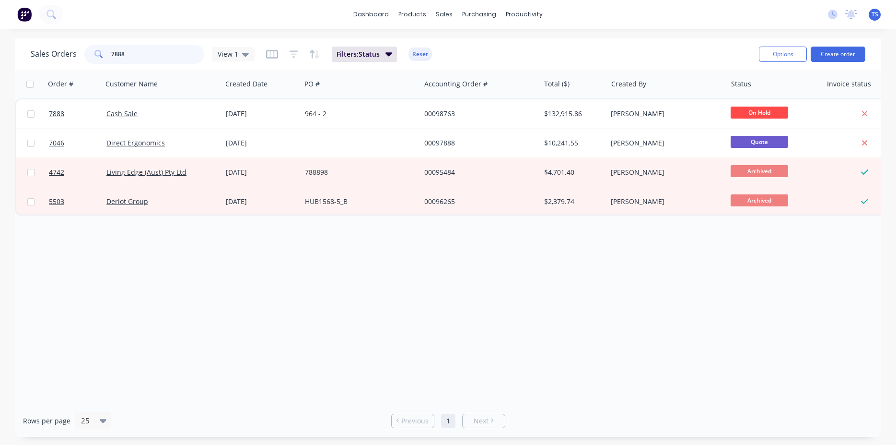
click at [161, 56] on input "7888" at bounding box center [158, 54] width 94 height 19
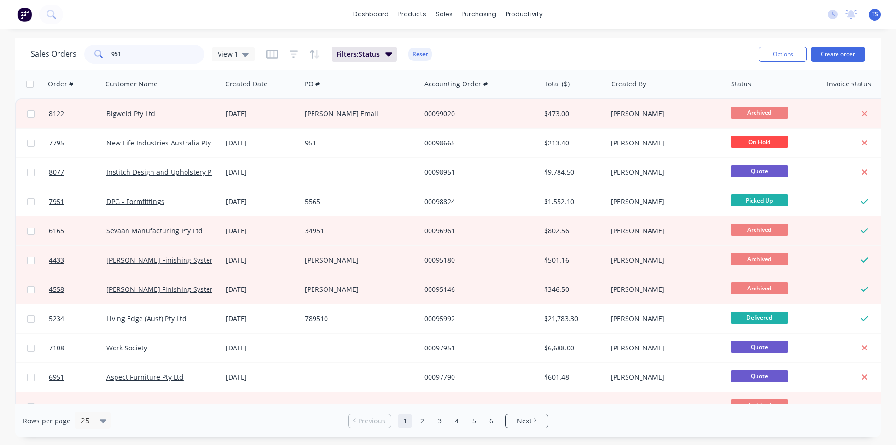
click at [142, 61] on input "951" at bounding box center [158, 54] width 94 height 19
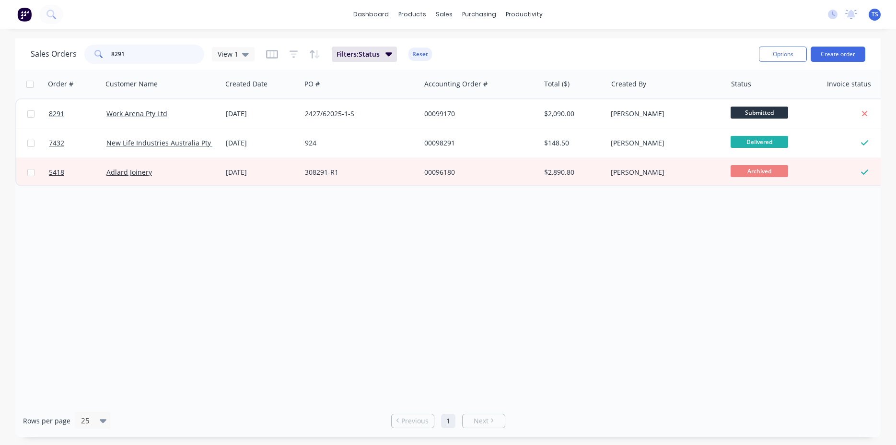
type input "8291"
click at [72, 118] on link "8291" at bounding box center [78, 113] width 58 height 29
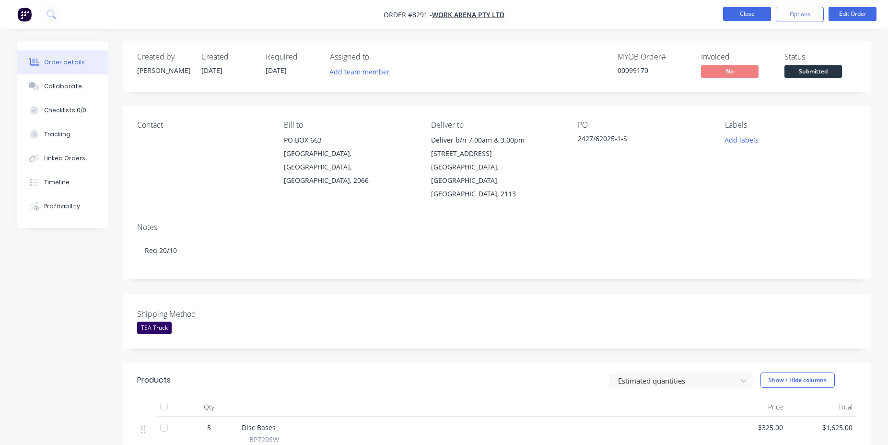
click at [740, 12] on button "Close" at bounding box center [747, 14] width 48 height 14
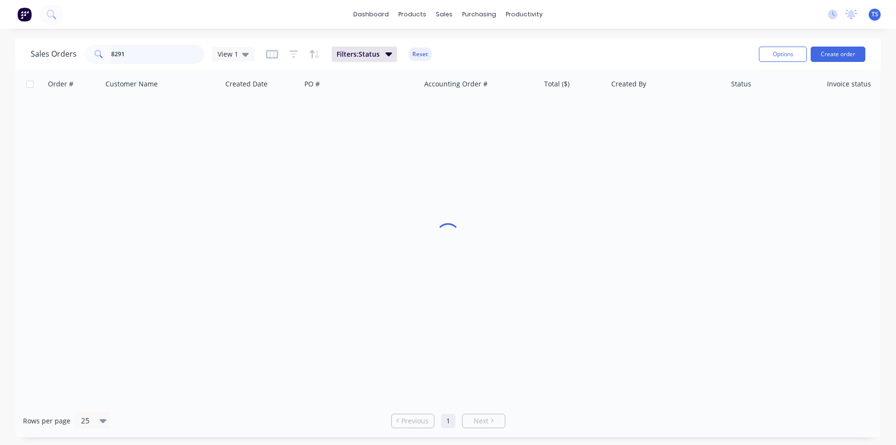
click at [138, 53] on input "8291" at bounding box center [158, 54] width 94 height 19
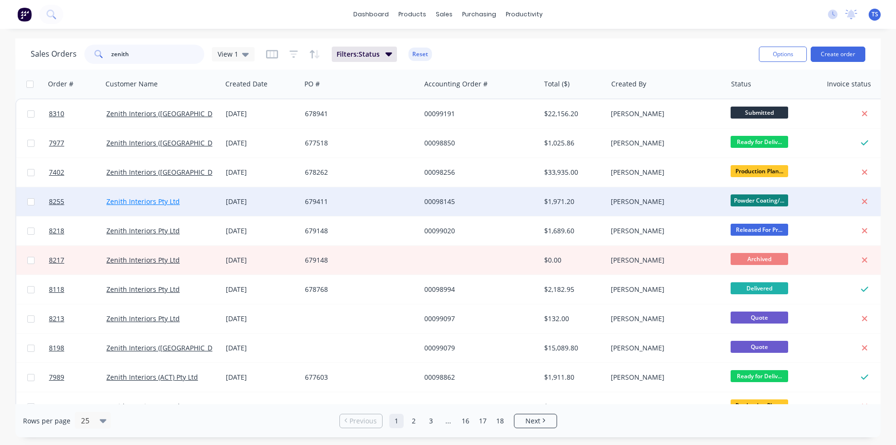
type input "zenith"
click at [162, 203] on link "Zenith Interiors Pty Ltd" at bounding box center [142, 201] width 73 height 9
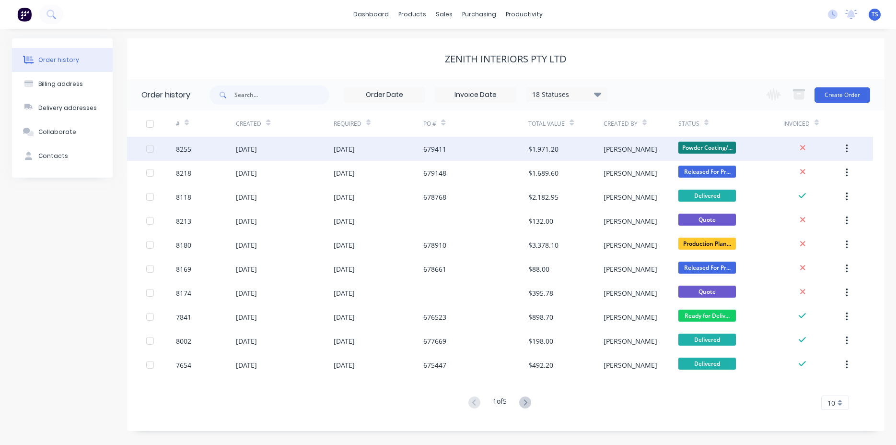
click at [331, 153] on div "[DATE]" at bounding box center [284, 149] width 97 height 24
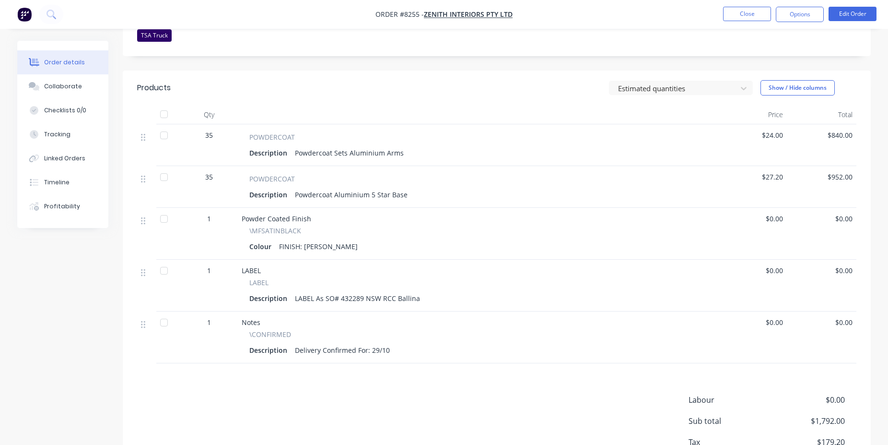
scroll to position [294, 0]
click at [69, 91] on button "Collaborate" at bounding box center [62, 86] width 91 height 24
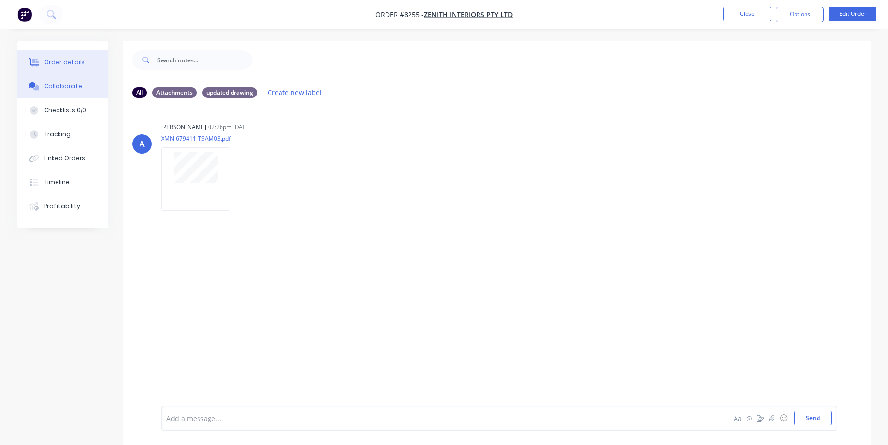
click at [64, 53] on button "Order details" at bounding box center [62, 62] width 91 height 24
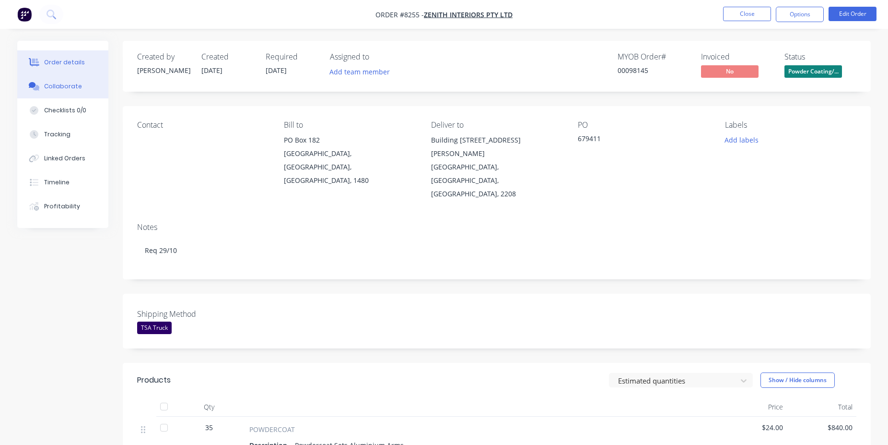
click at [38, 88] on icon at bounding box center [36, 88] width 7 height 6
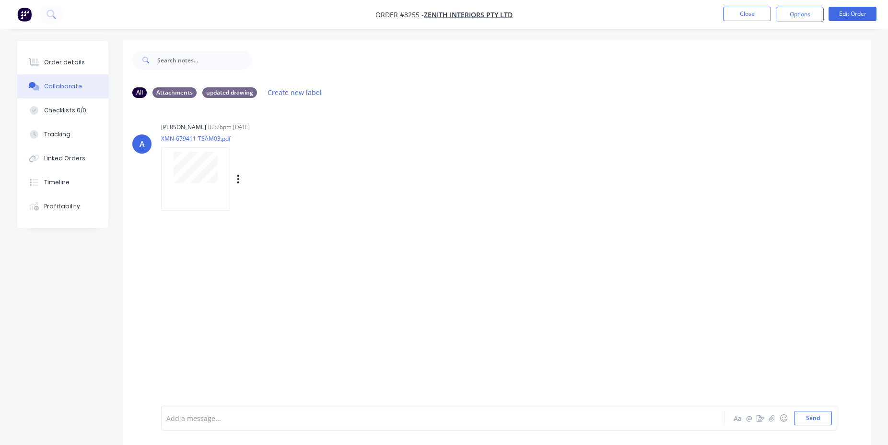
click at [212, 193] on div at bounding box center [195, 178] width 69 height 63
click at [79, 56] on button "Order details" at bounding box center [62, 62] width 91 height 24
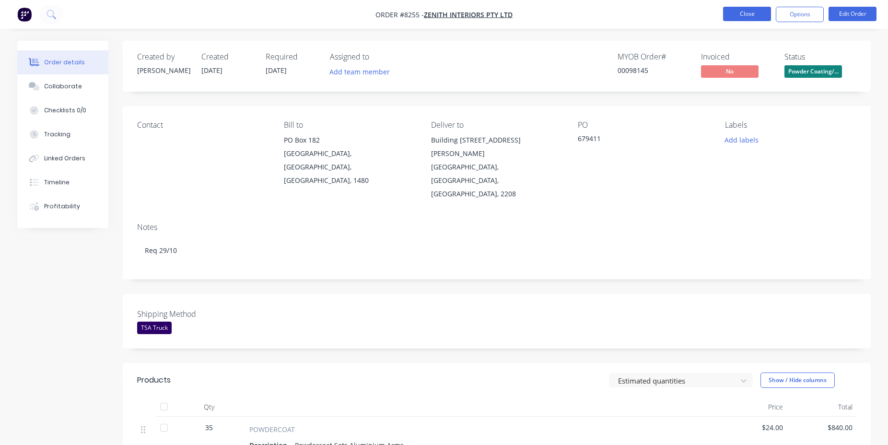
click at [753, 16] on button "Close" at bounding box center [747, 14] width 48 height 14
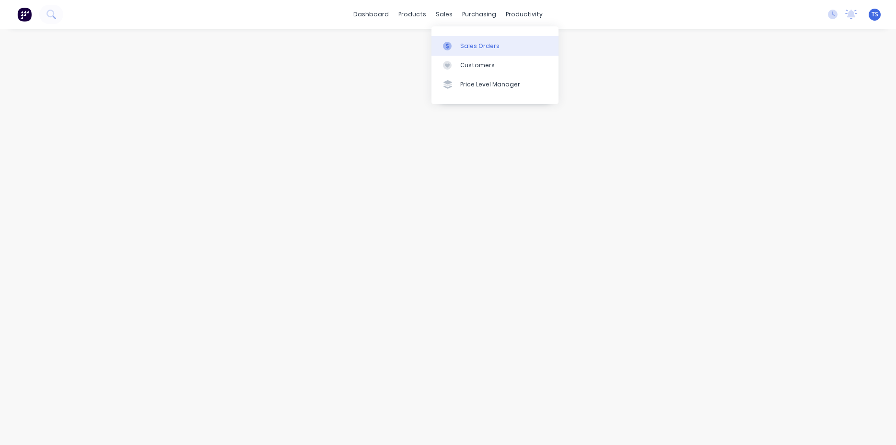
click at [475, 47] on div "Sales Orders" at bounding box center [479, 46] width 39 height 9
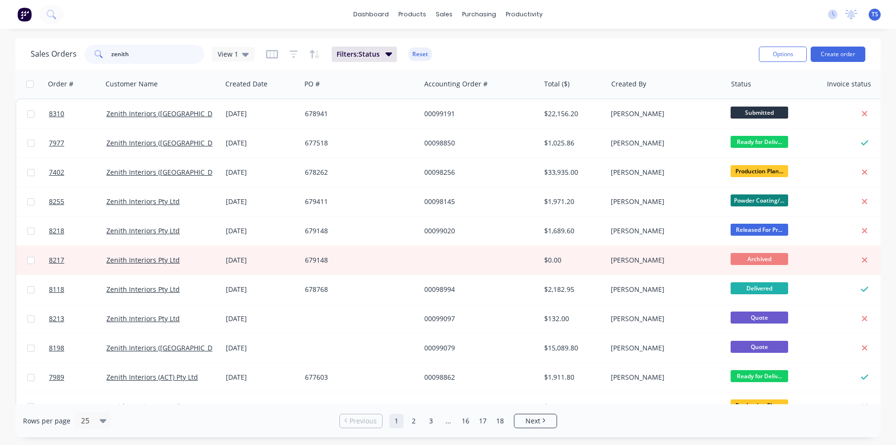
click at [150, 58] on input "zenith" at bounding box center [158, 54] width 94 height 19
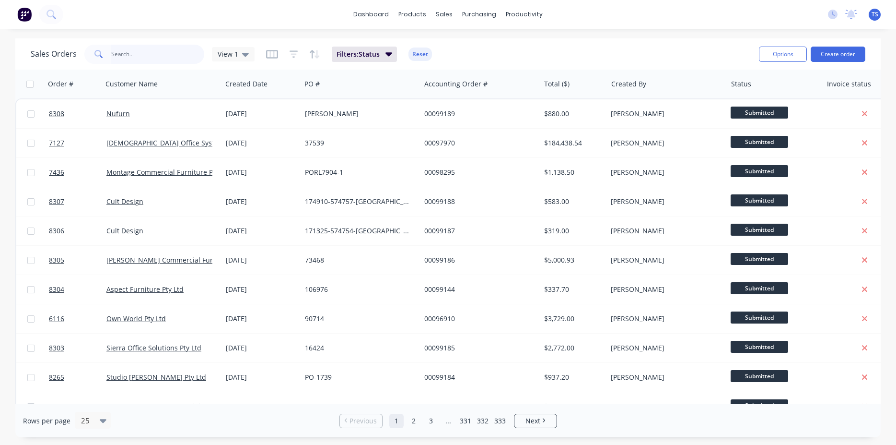
click at [148, 57] on input "text" at bounding box center [158, 54] width 94 height 19
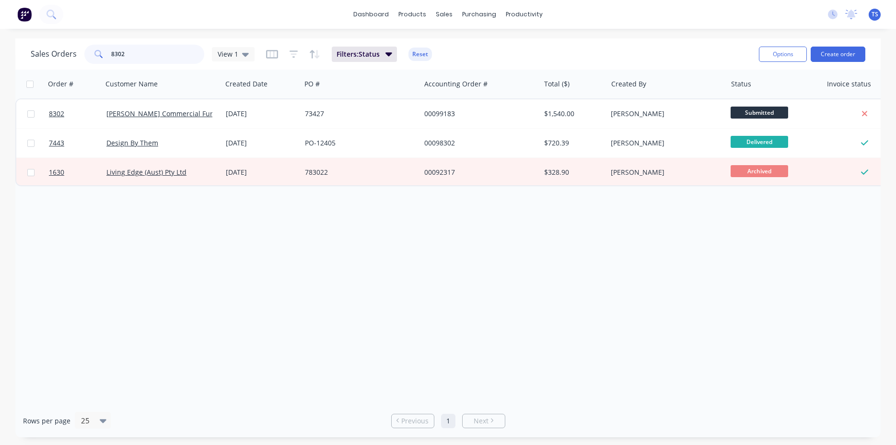
type input "8302"
click at [63, 112] on span "8302" at bounding box center [56, 114] width 15 height 10
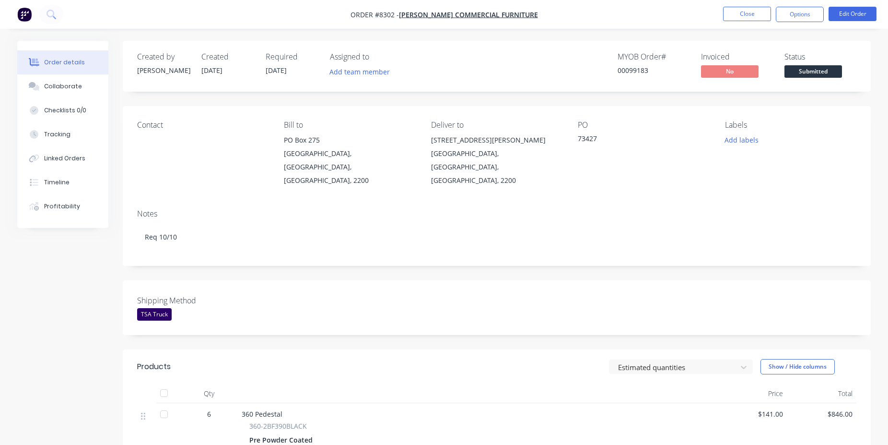
click at [808, 75] on span "Submitted" at bounding box center [814, 71] width 58 height 12
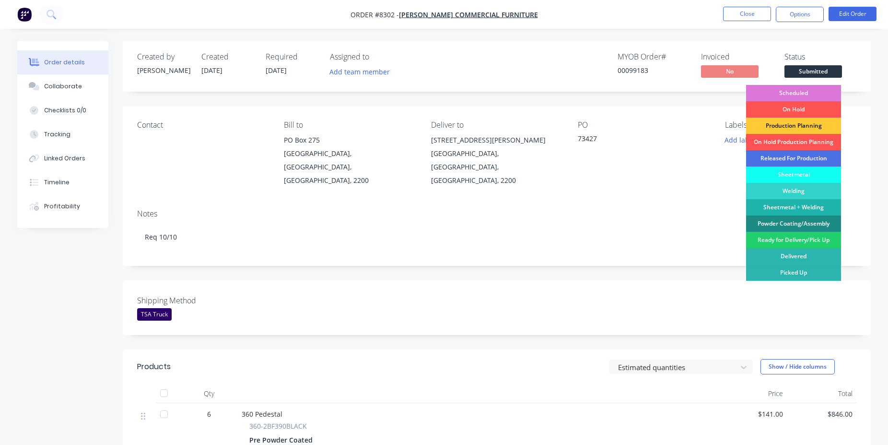
click at [811, 154] on div "Released For Production" at bounding box center [793, 158] width 95 height 16
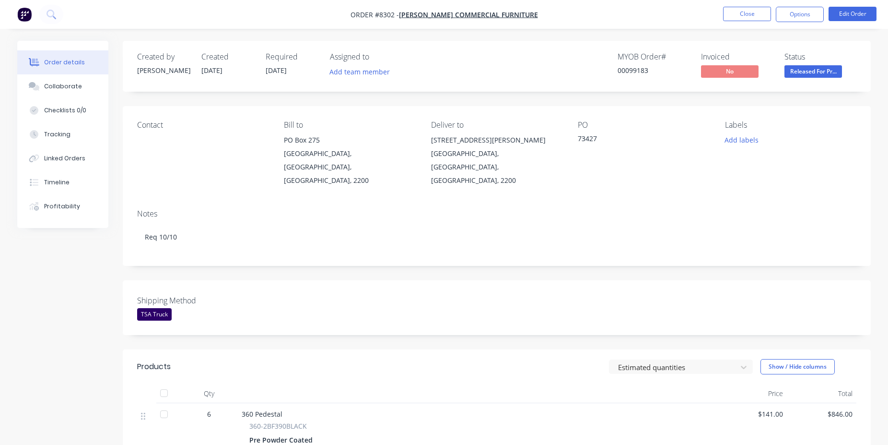
click at [629, 74] on div "00099183" at bounding box center [654, 70] width 72 height 10
copy div "00099183"
click at [753, 9] on button "Close" at bounding box center [747, 14] width 48 height 14
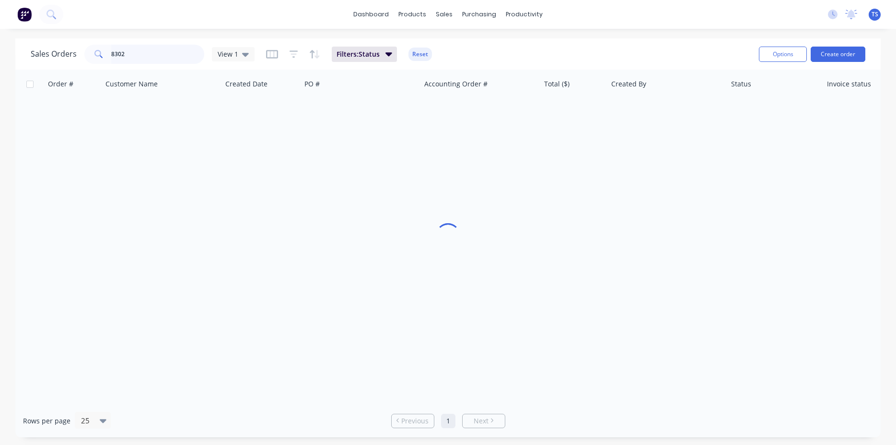
click at [189, 50] on input "8302" at bounding box center [158, 54] width 94 height 19
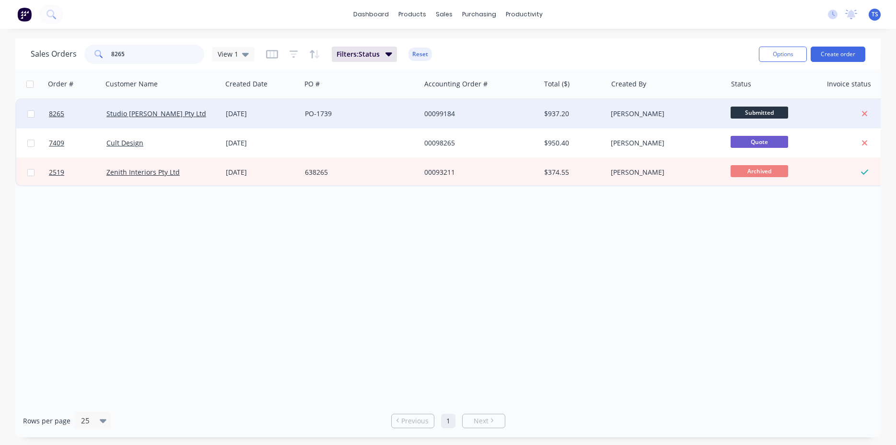
type input "8265"
click at [67, 128] on div "8265 Studio [PERSON_NAME] Pty Ltd [DATE] PO-1739 00099184 $937.20 [PERSON_NAME]…" at bounding box center [463, 113] width 895 height 29
click at [78, 114] on link "8265" at bounding box center [78, 113] width 58 height 29
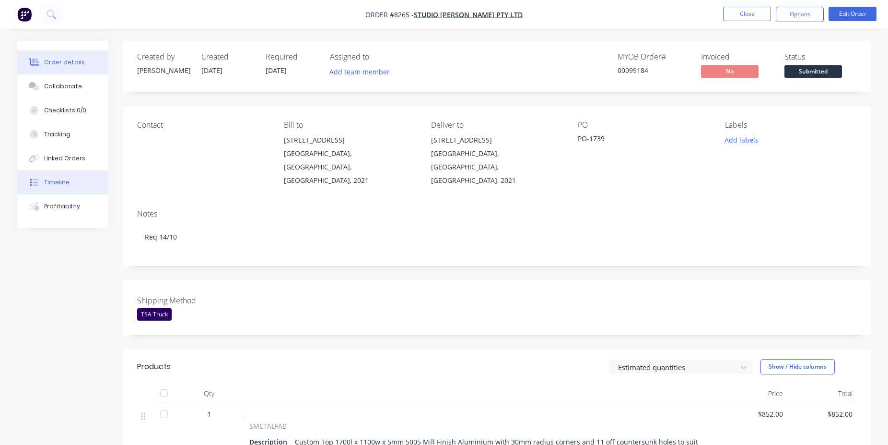
click at [71, 177] on button "Timeline" at bounding box center [62, 182] width 91 height 24
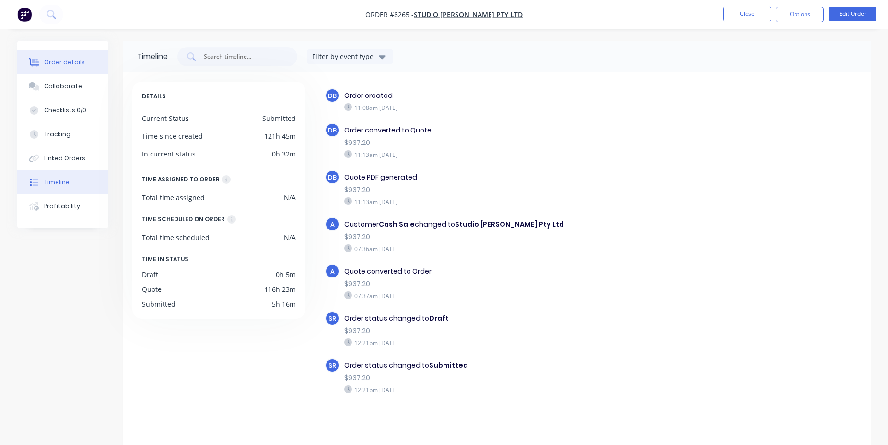
click at [77, 63] on div "Order details" at bounding box center [64, 62] width 41 height 9
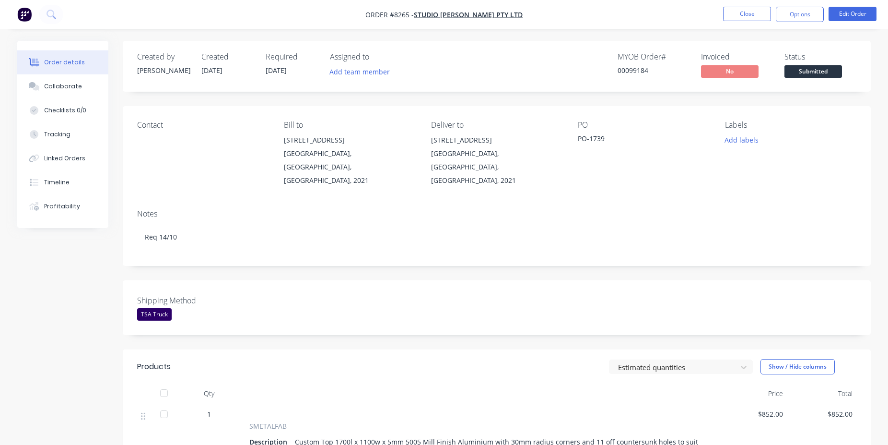
click at [802, 80] on div "Created by [PERSON_NAME] Created [DATE] Required [DATE] Assigned to Add team me…" at bounding box center [497, 66] width 748 height 51
click at [817, 68] on span "Submitted" at bounding box center [814, 71] width 58 height 12
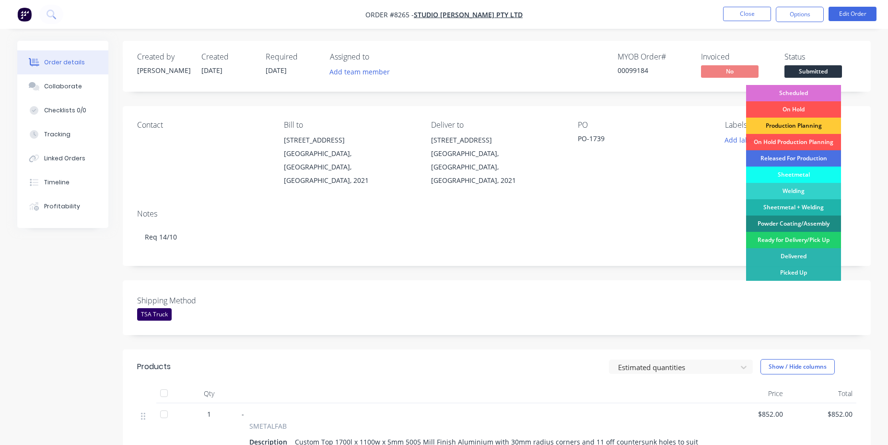
click at [808, 91] on div "Scheduled" at bounding box center [793, 93] width 95 height 16
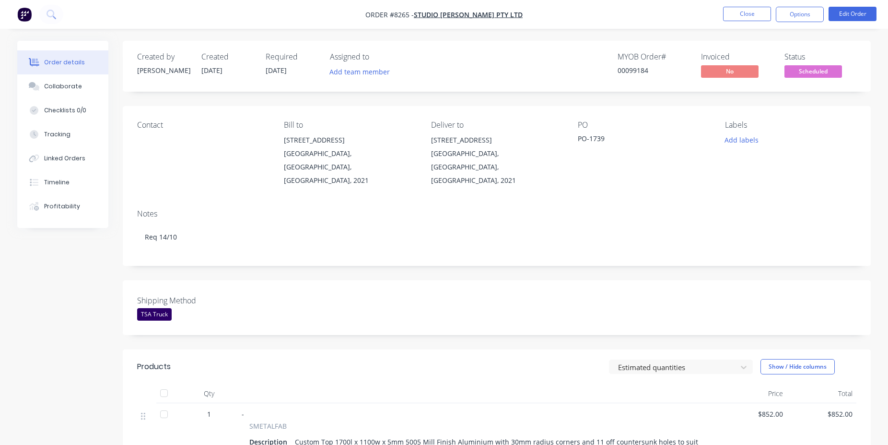
click at [624, 73] on div "00099184" at bounding box center [654, 70] width 72 height 10
copy div "00099184"
click at [747, 19] on button "Close" at bounding box center [747, 14] width 48 height 14
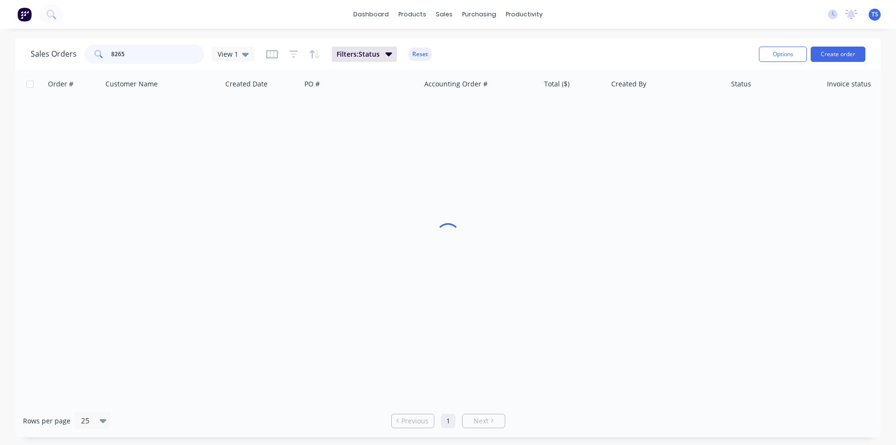
click at [140, 51] on input "8265" at bounding box center [158, 54] width 94 height 19
type input "8303"
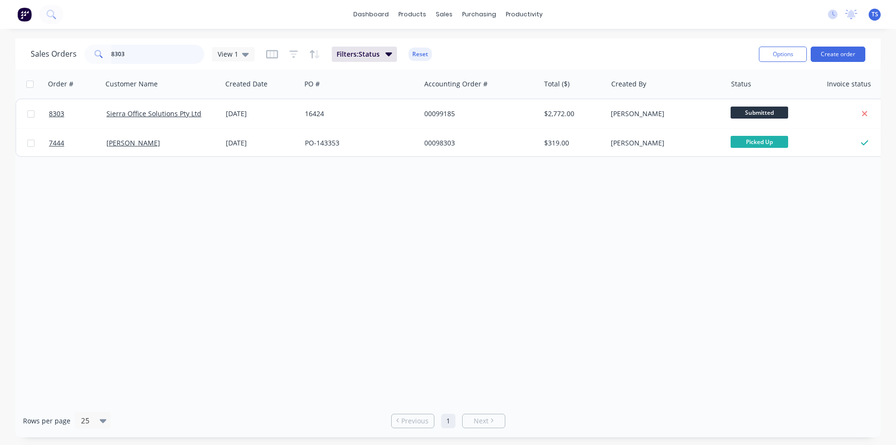
click at [148, 59] on input "8303" at bounding box center [158, 54] width 94 height 19
